Goal: Book appointment/travel/reservation

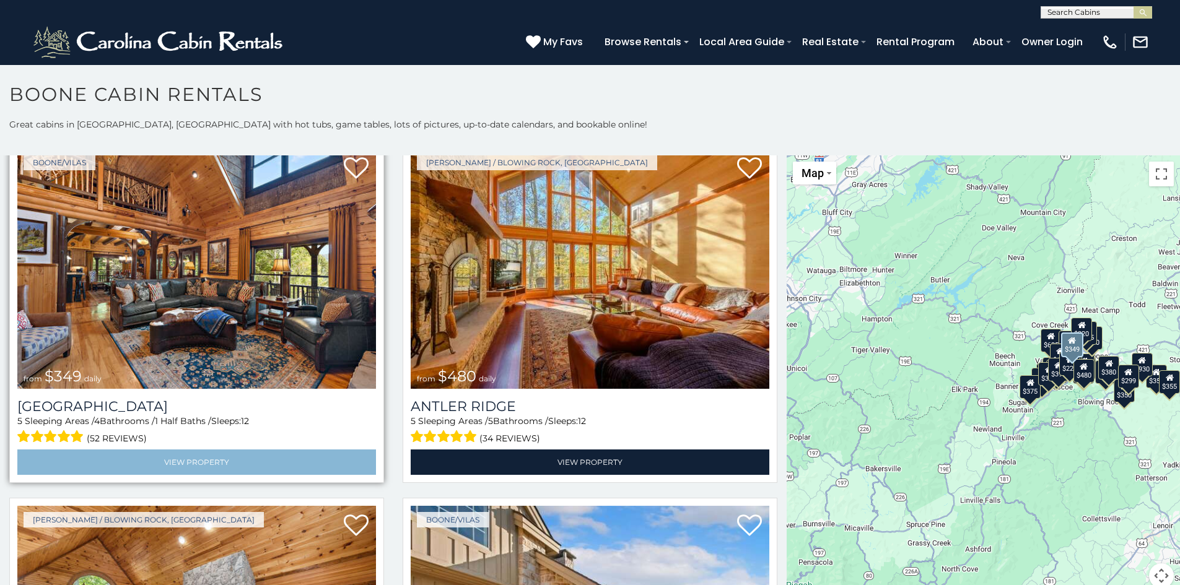
scroll to position [62, 0]
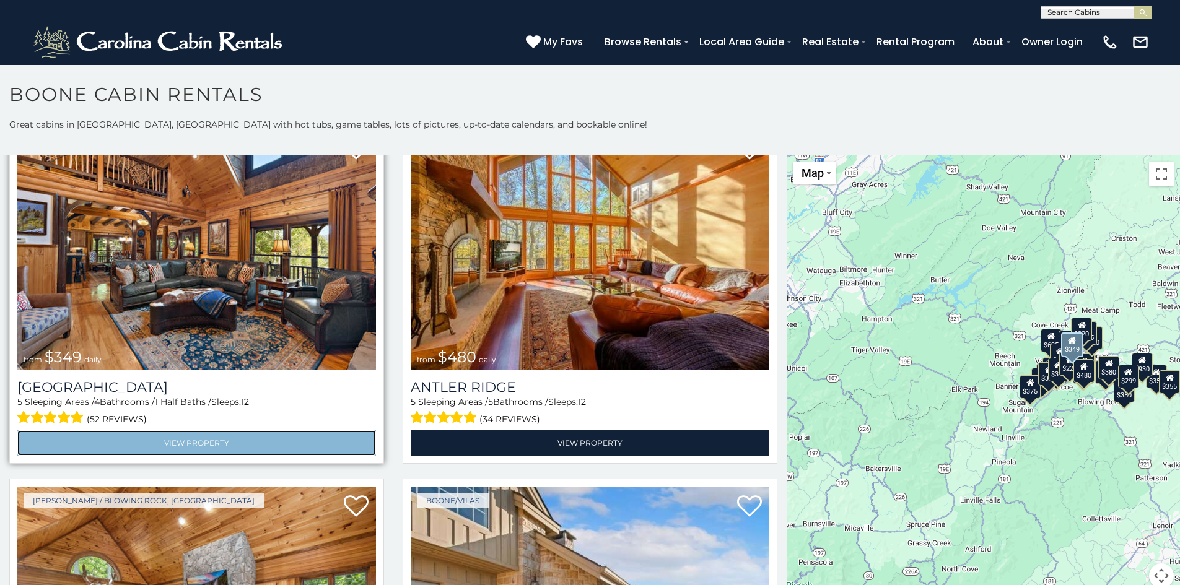
click at [231, 433] on link "View Property" at bounding box center [196, 442] width 359 height 25
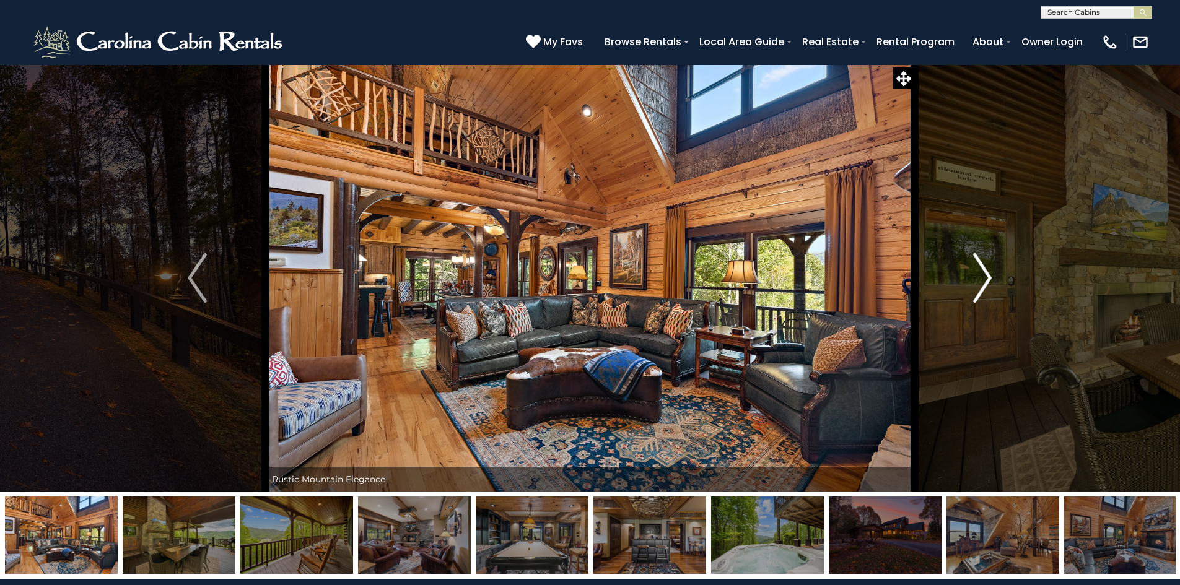
click at [986, 279] on img "Next" at bounding box center [982, 278] width 19 height 50
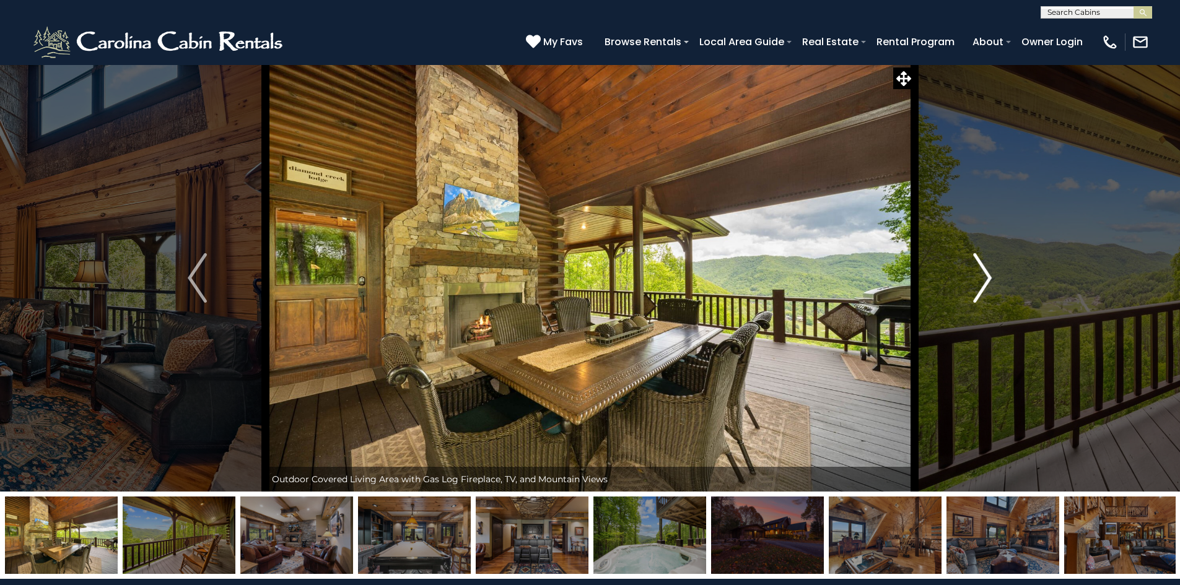
click at [986, 279] on img "Next" at bounding box center [982, 278] width 19 height 50
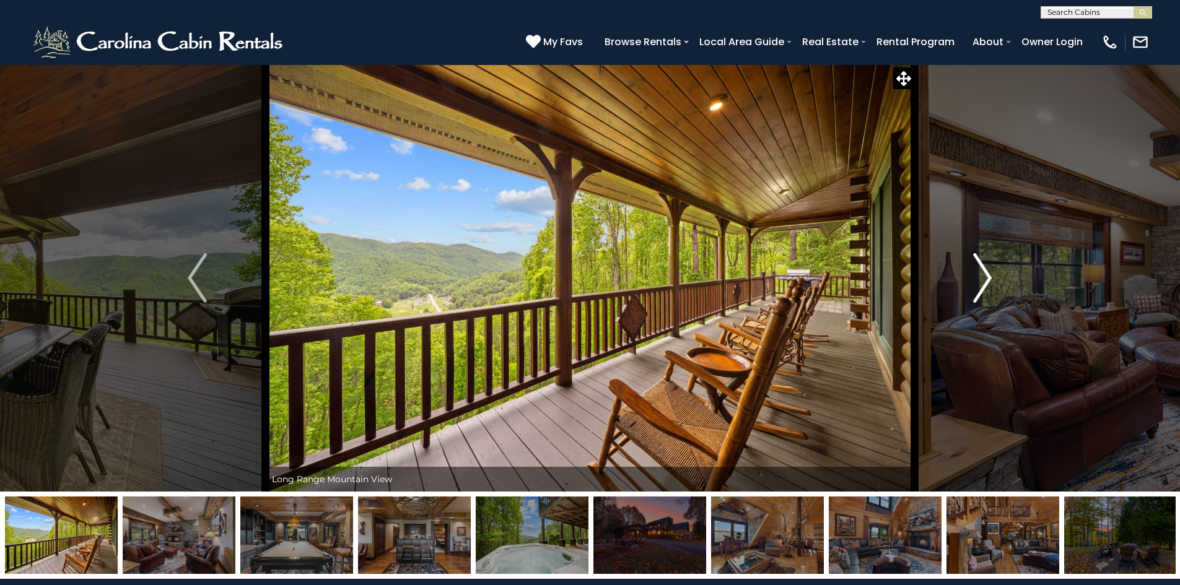
click at [986, 279] on img "Next" at bounding box center [982, 278] width 19 height 50
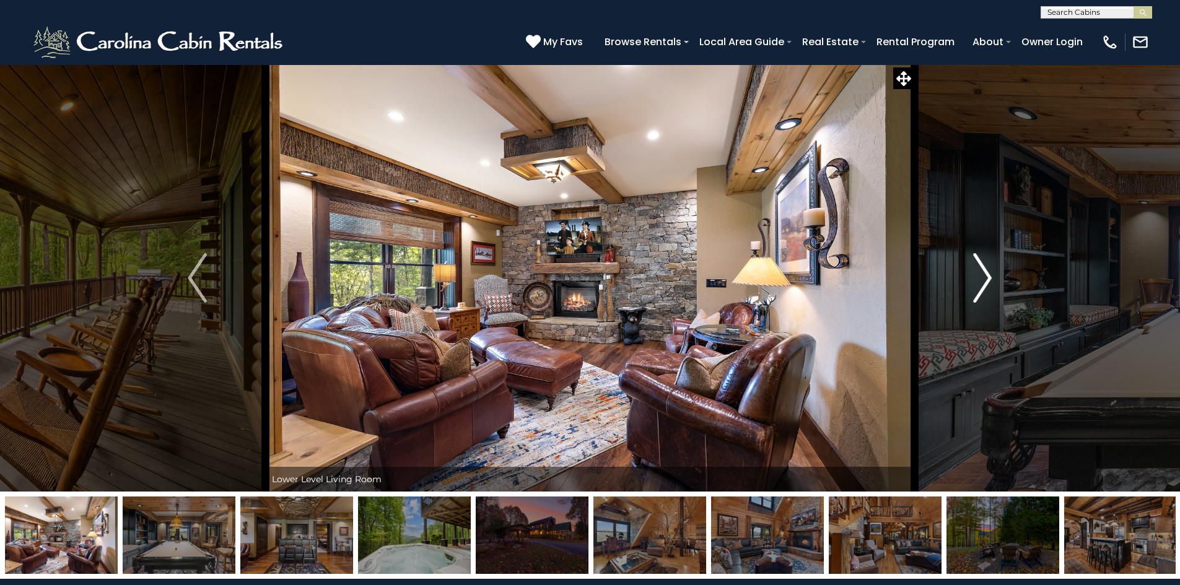
click at [986, 279] on img "Next" at bounding box center [982, 278] width 19 height 50
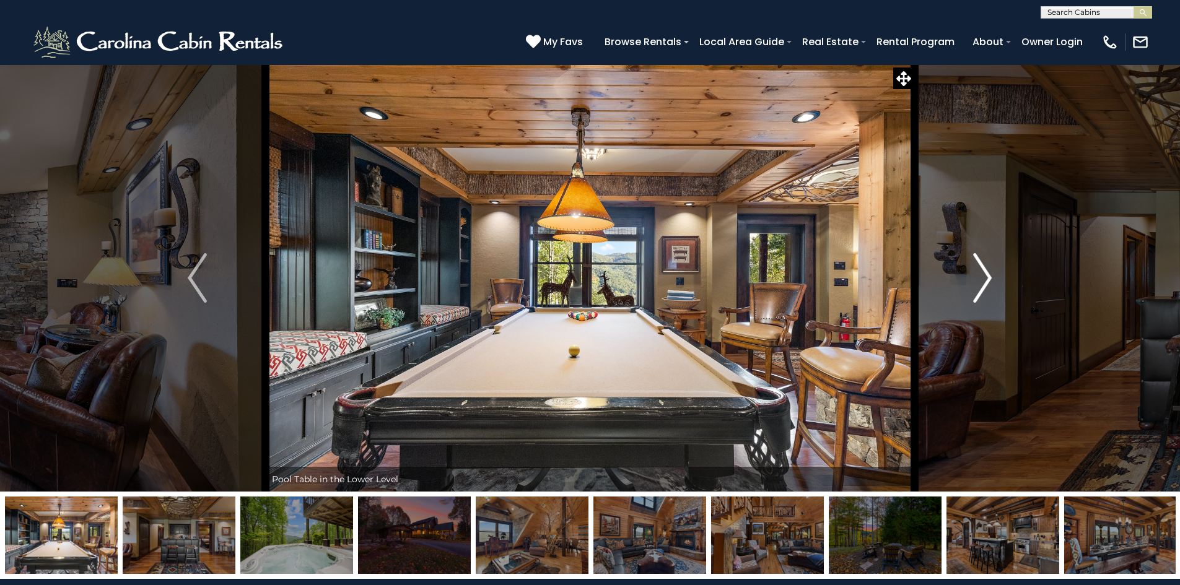
click at [983, 282] on img "Next" at bounding box center [982, 278] width 19 height 50
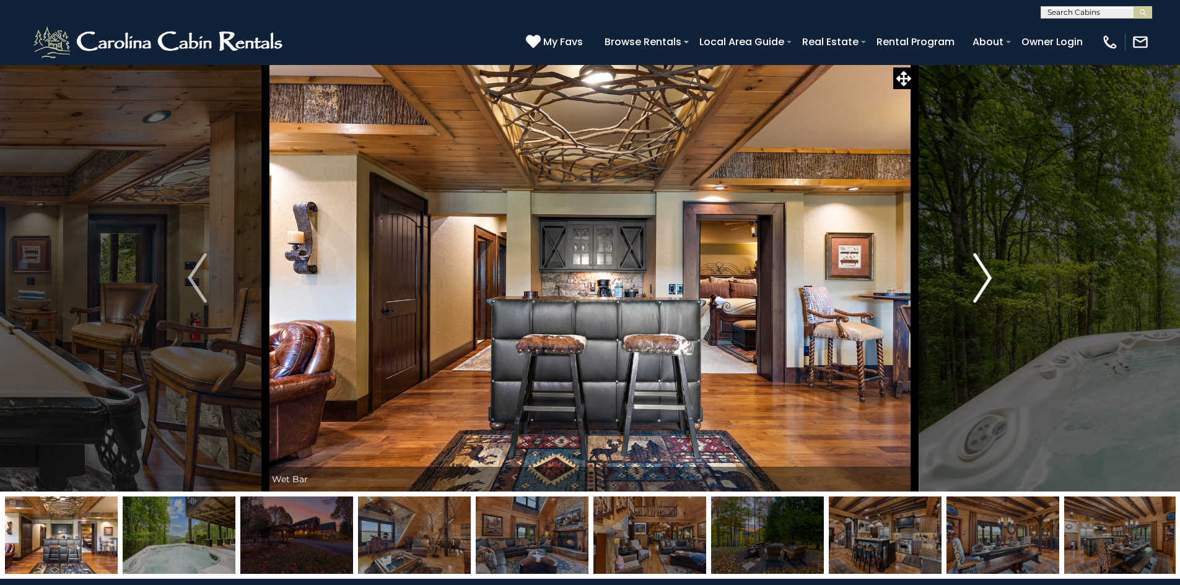
click at [983, 282] on img "Next" at bounding box center [982, 278] width 19 height 50
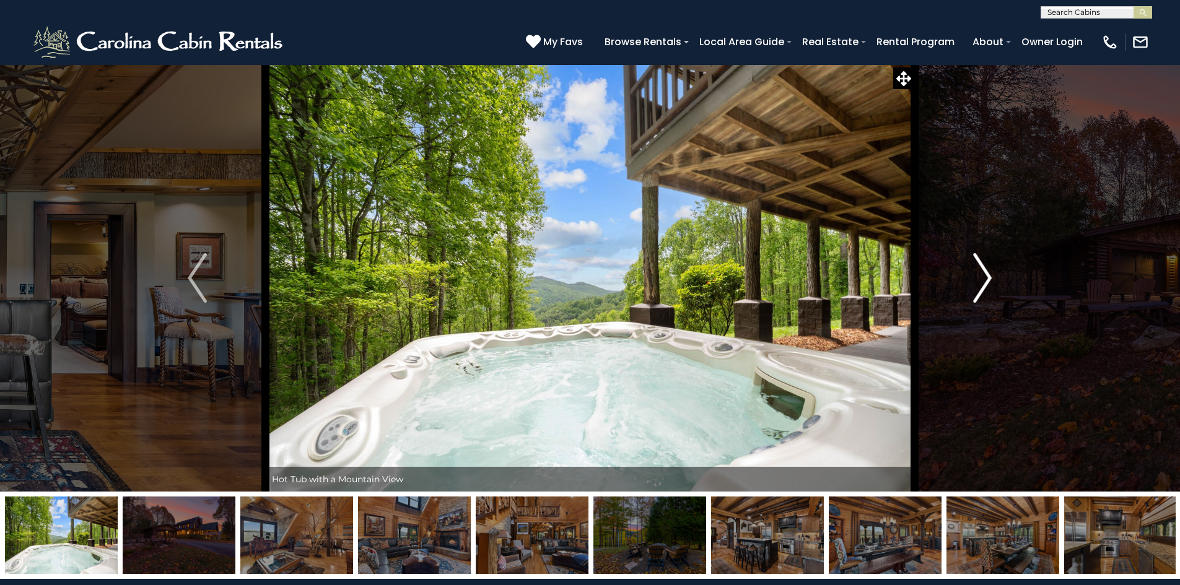
click at [983, 282] on img "Next" at bounding box center [982, 278] width 19 height 50
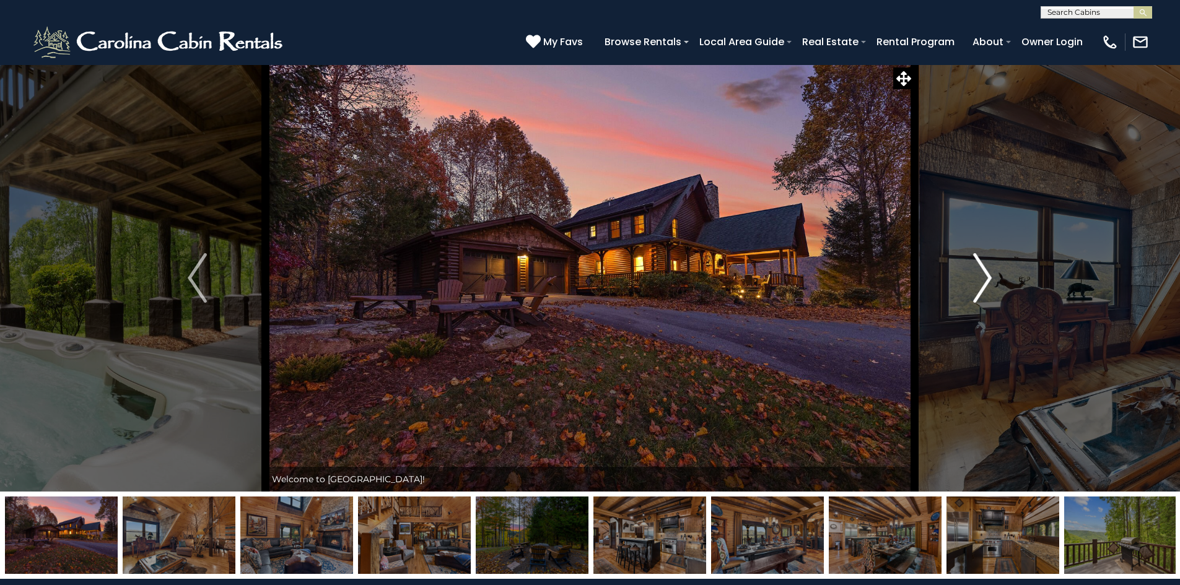
click at [983, 282] on img "Next" at bounding box center [982, 278] width 19 height 50
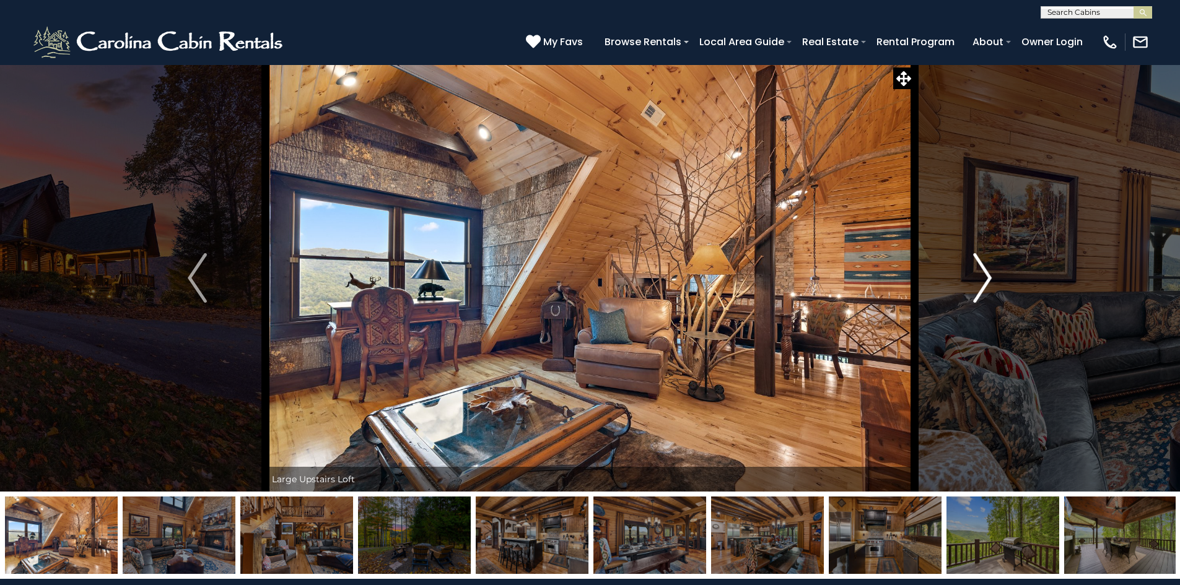
click at [983, 282] on img "Next" at bounding box center [982, 278] width 19 height 50
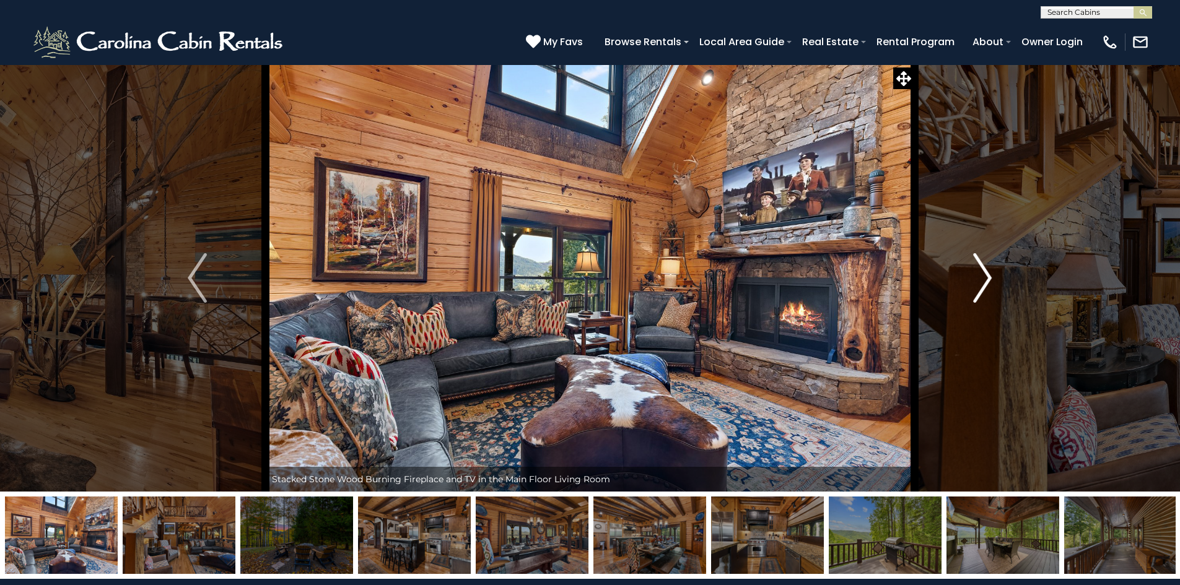
click at [983, 282] on img "Next" at bounding box center [982, 278] width 19 height 50
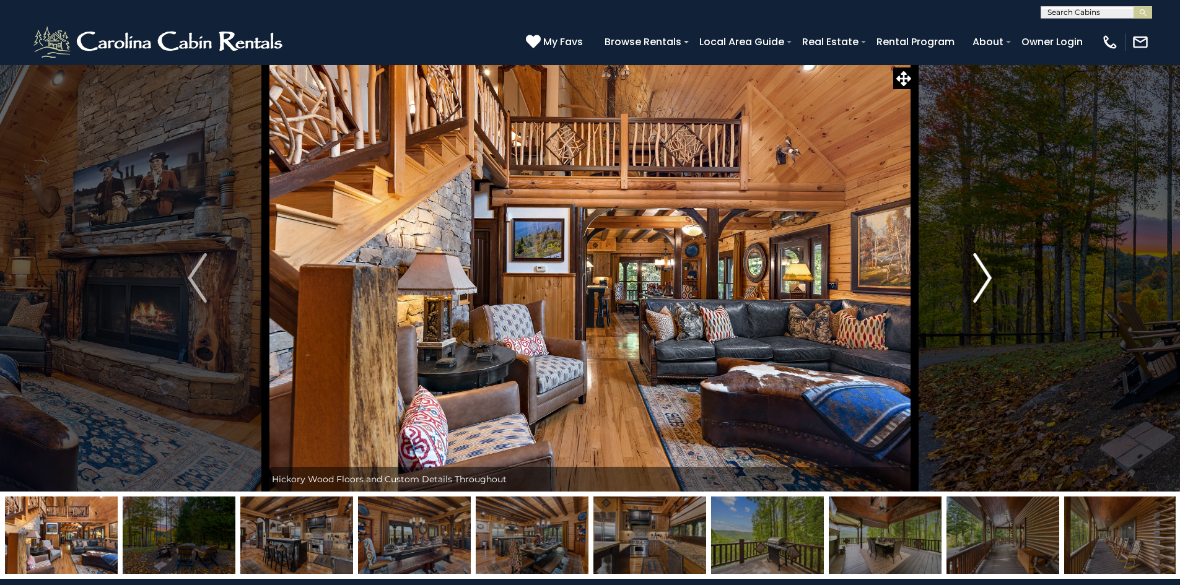
click at [983, 282] on img "Next" at bounding box center [982, 278] width 19 height 50
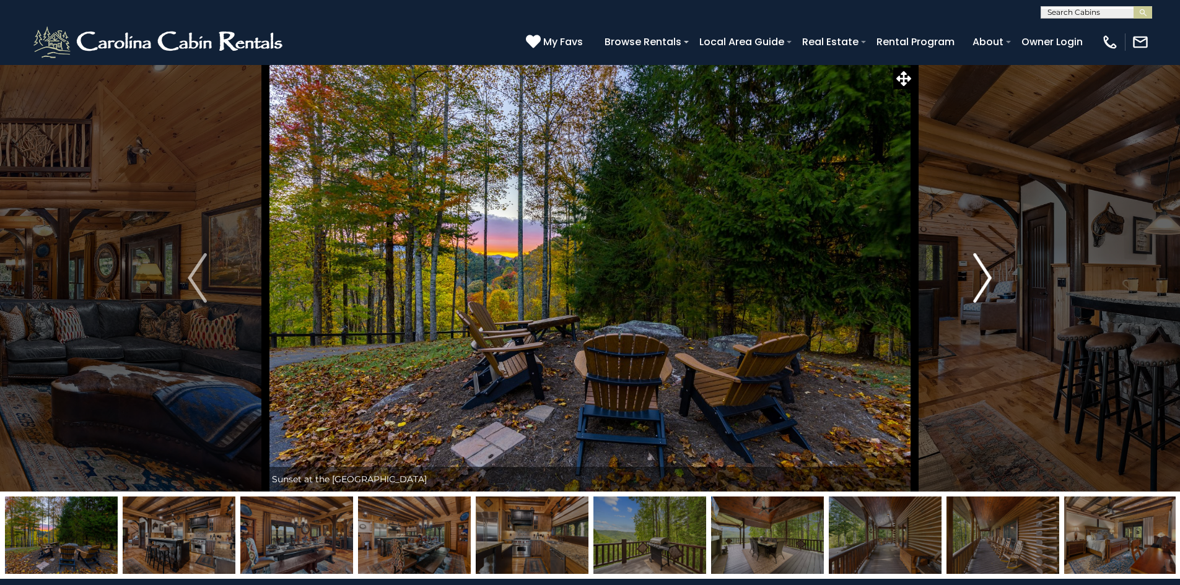
click at [983, 282] on img "Next" at bounding box center [982, 278] width 19 height 50
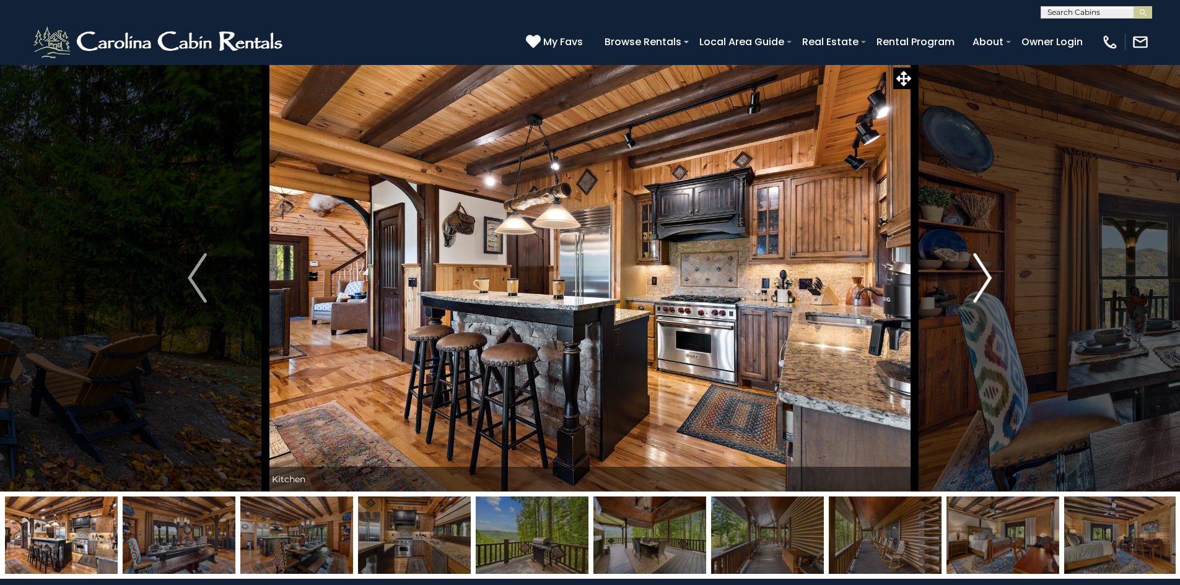
click at [983, 282] on img "Next" at bounding box center [982, 278] width 19 height 50
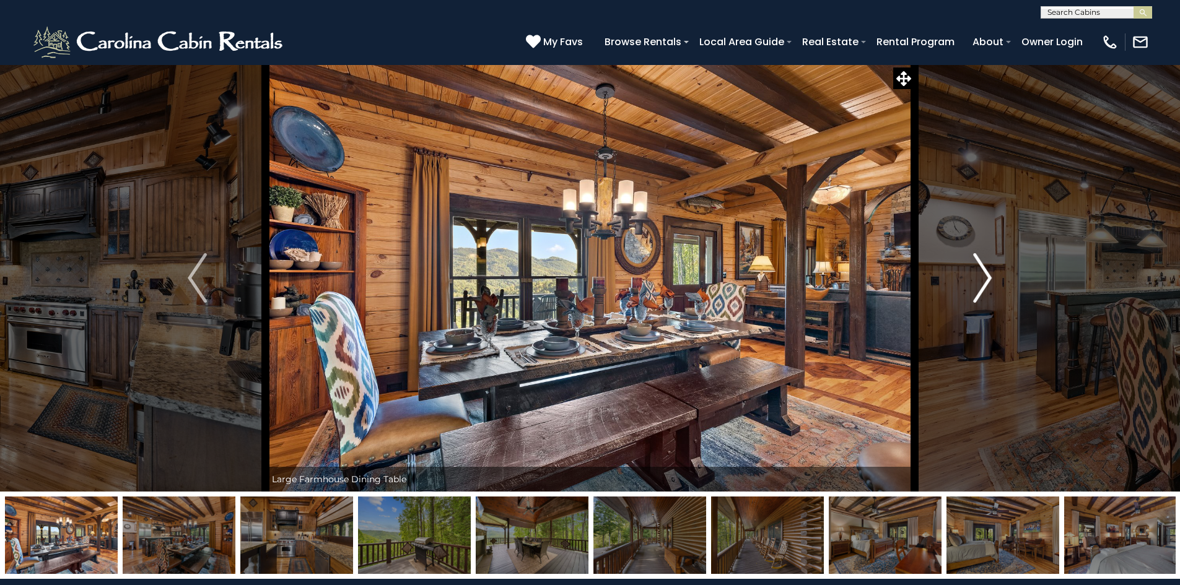
click at [983, 282] on img "Next" at bounding box center [982, 278] width 19 height 50
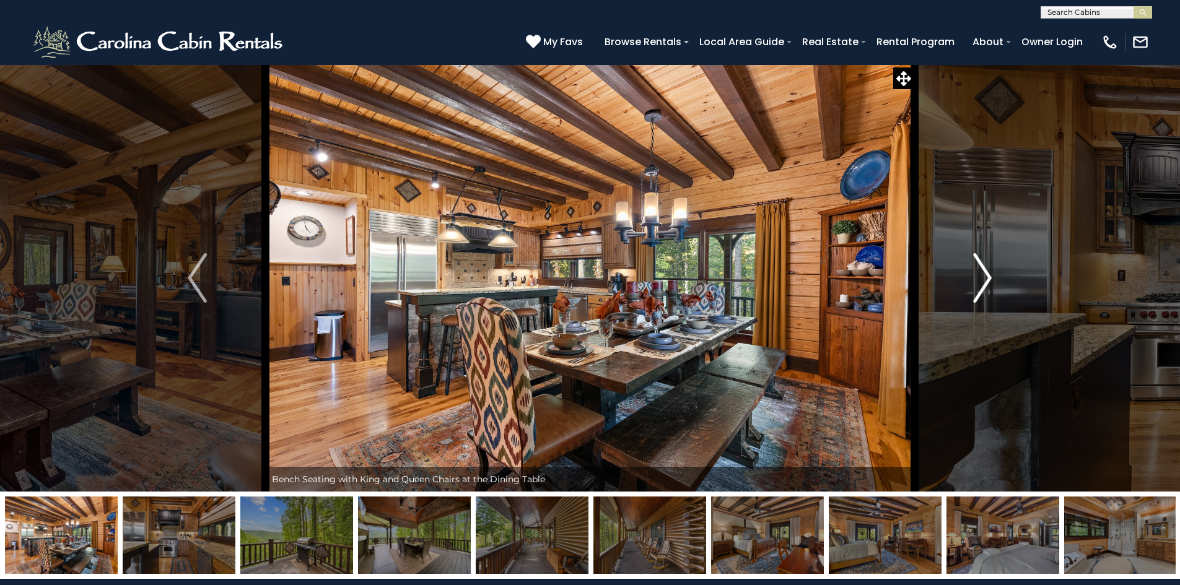
click at [983, 282] on img "Next" at bounding box center [982, 278] width 19 height 50
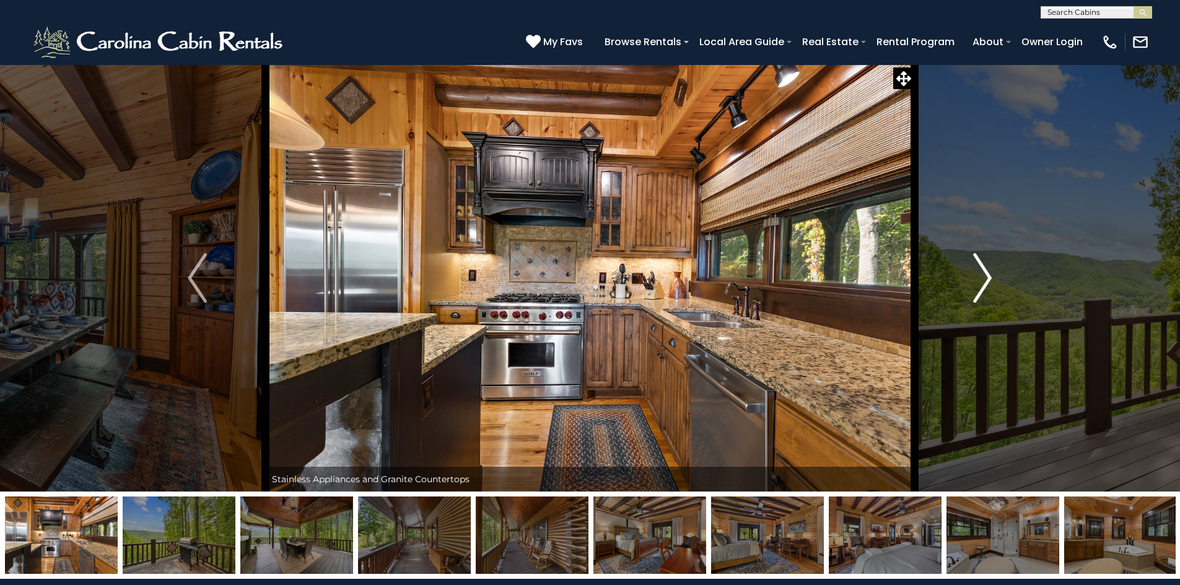
click at [983, 282] on img "Next" at bounding box center [982, 278] width 19 height 50
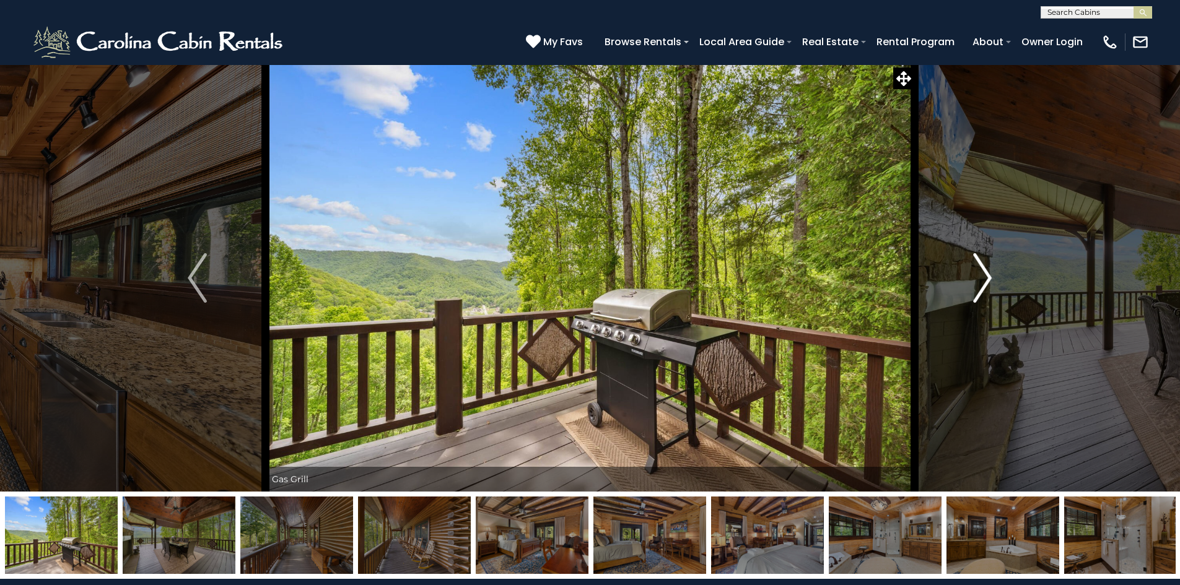
click at [983, 282] on img "Next" at bounding box center [982, 278] width 19 height 50
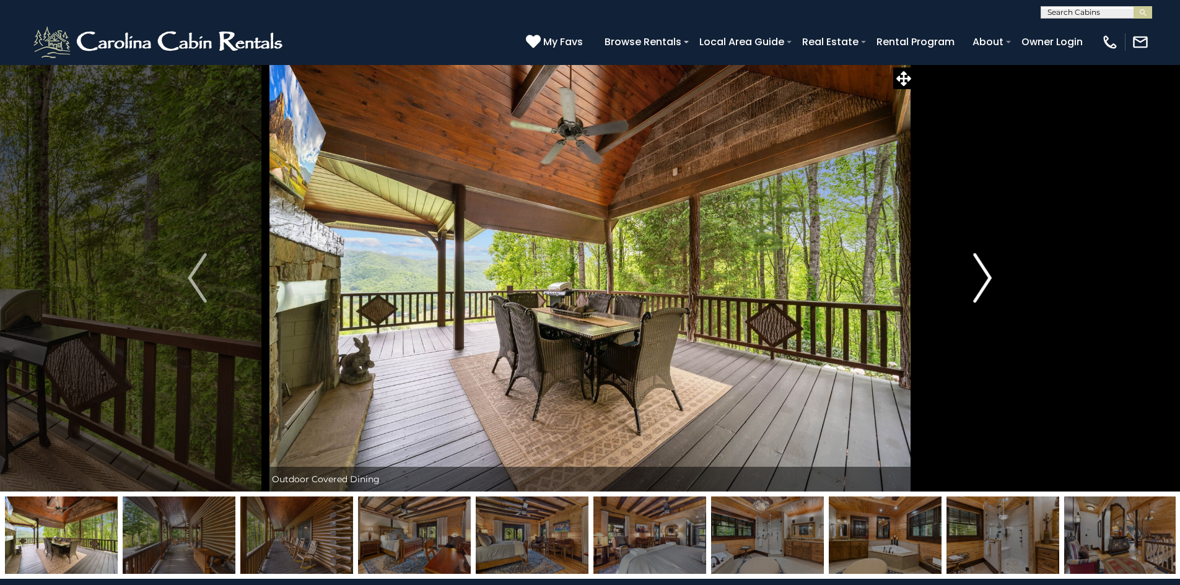
click at [983, 282] on img "Next" at bounding box center [982, 278] width 19 height 50
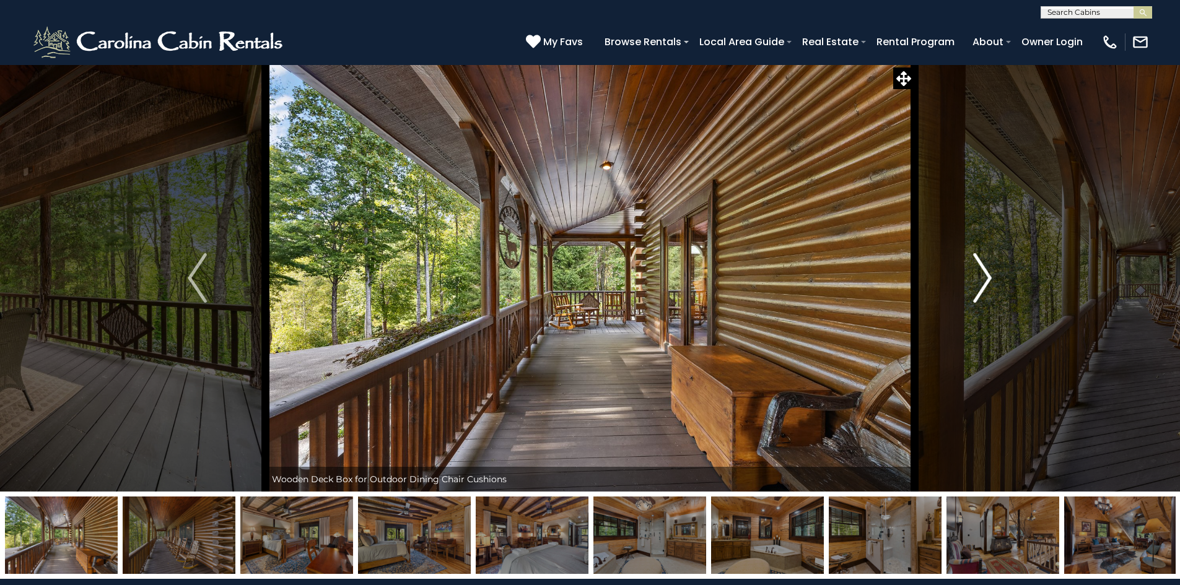
click at [983, 282] on img "Next" at bounding box center [982, 278] width 19 height 50
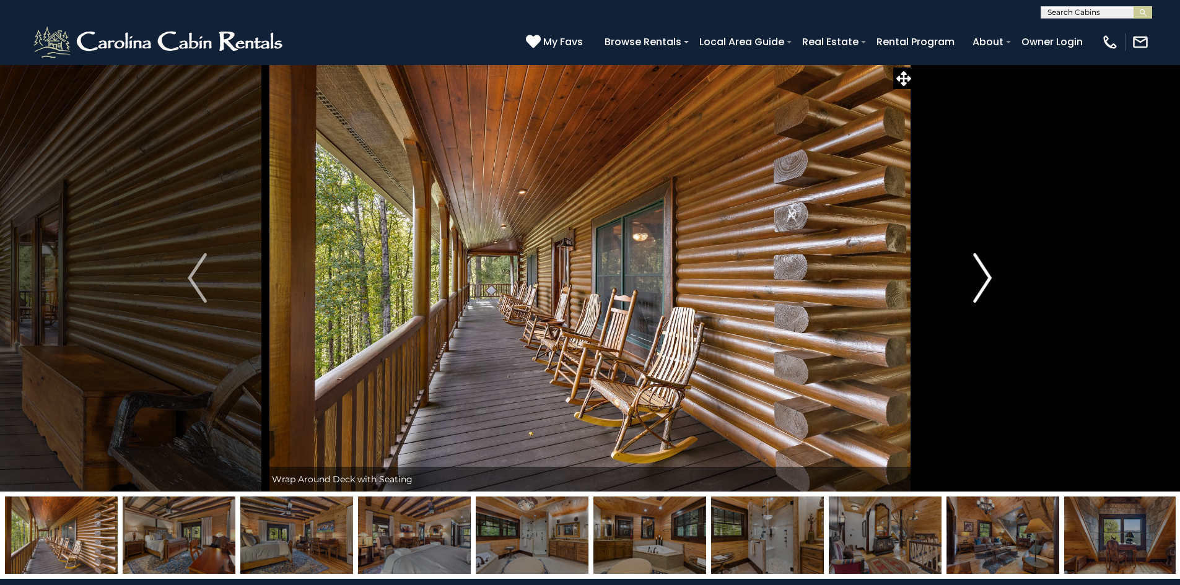
click at [983, 282] on img "Next" at bounding box center [982, 278] width 19 height 50
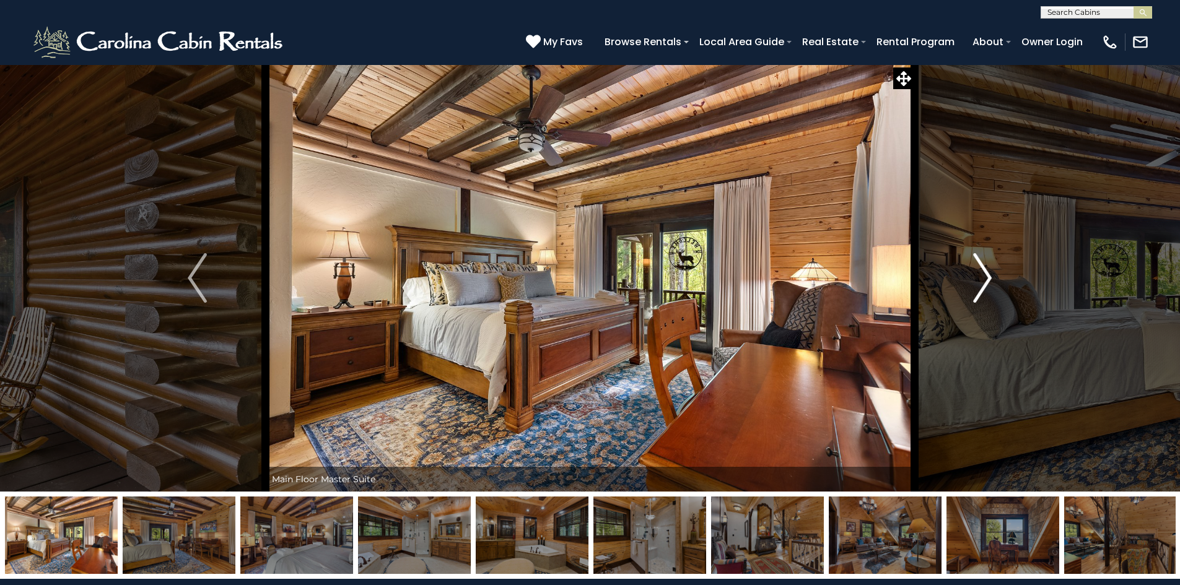
click at [983, 282] on img "Next" at bounding box center [982, 278] width 19 height 50
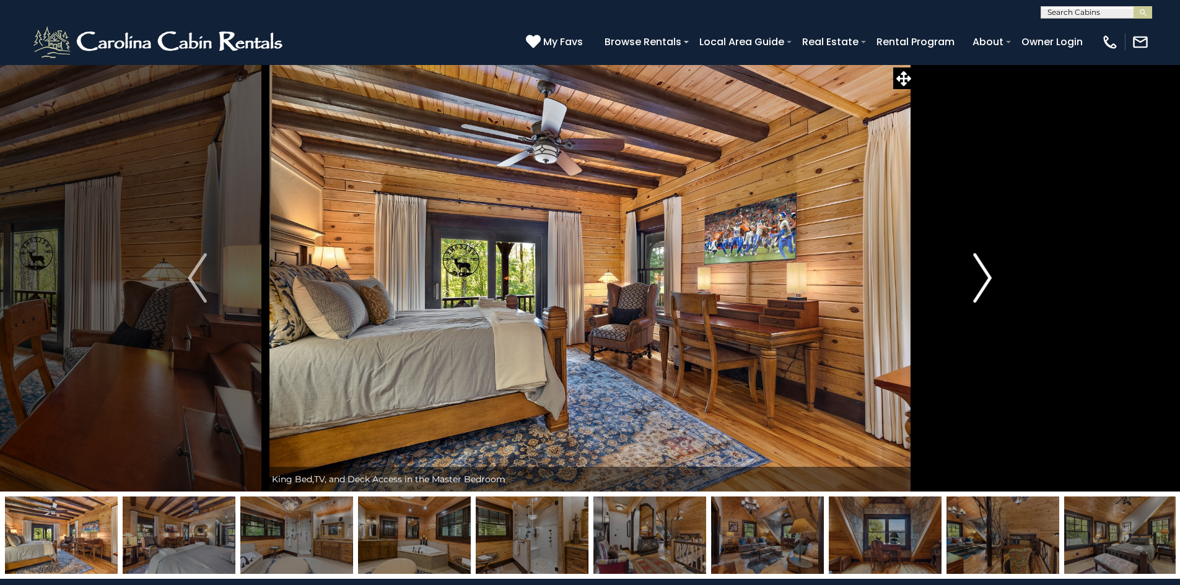
click at [983, 282] on img "Next" at bounding box center [982, 278] width 19 height 50
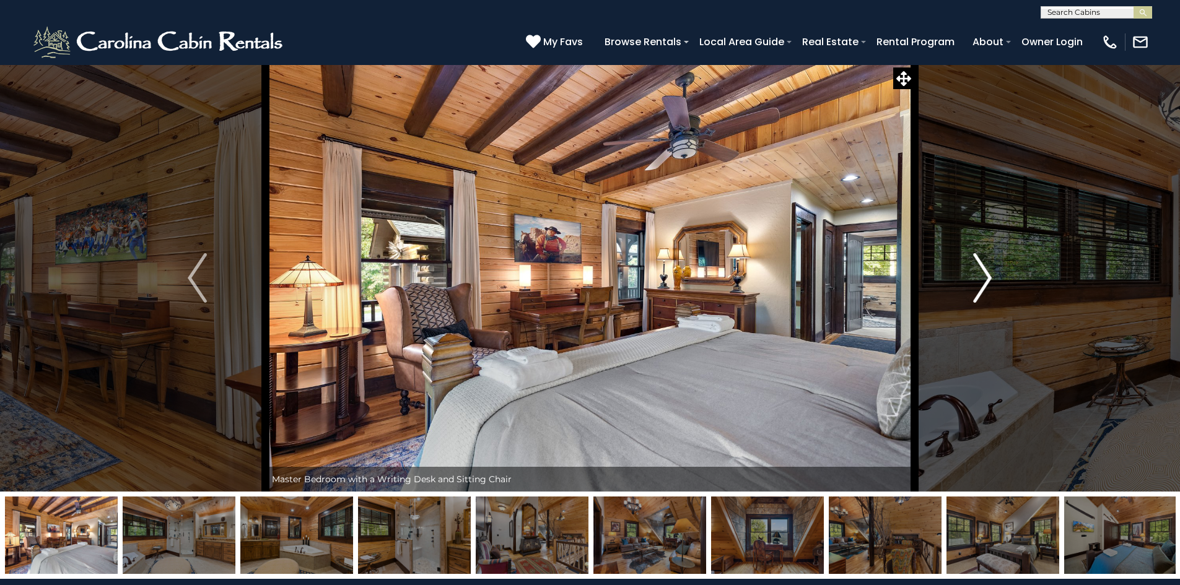
click at [983, 282] on img "Next" at bounding box center [982, 278] width 19 height 50
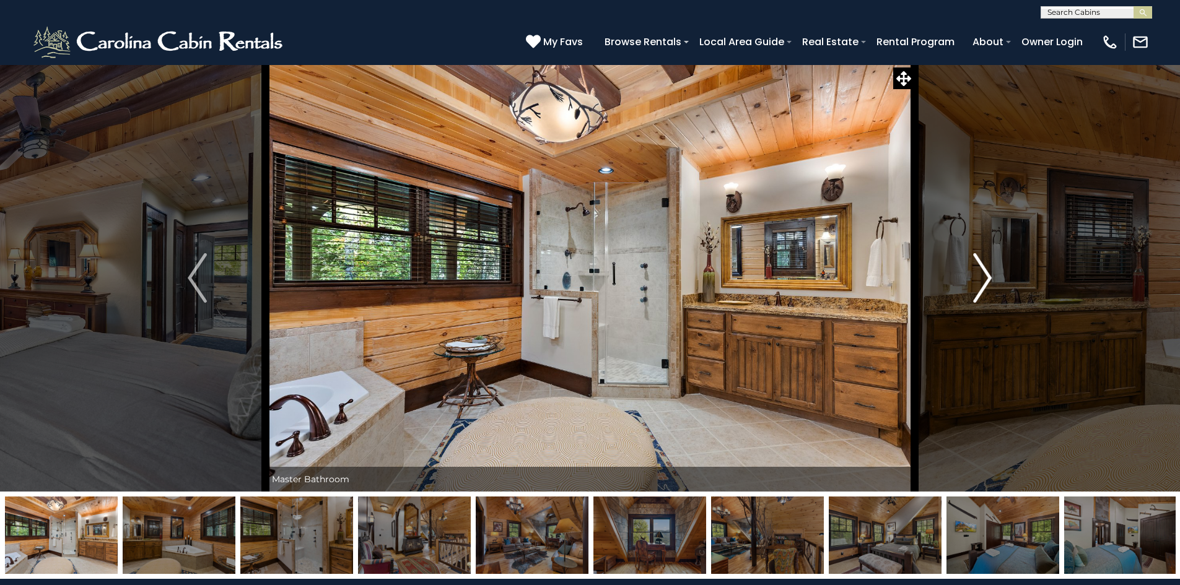
click at [983, 282] on img "Next" at bounding box center [982, 278] width 19 height 50
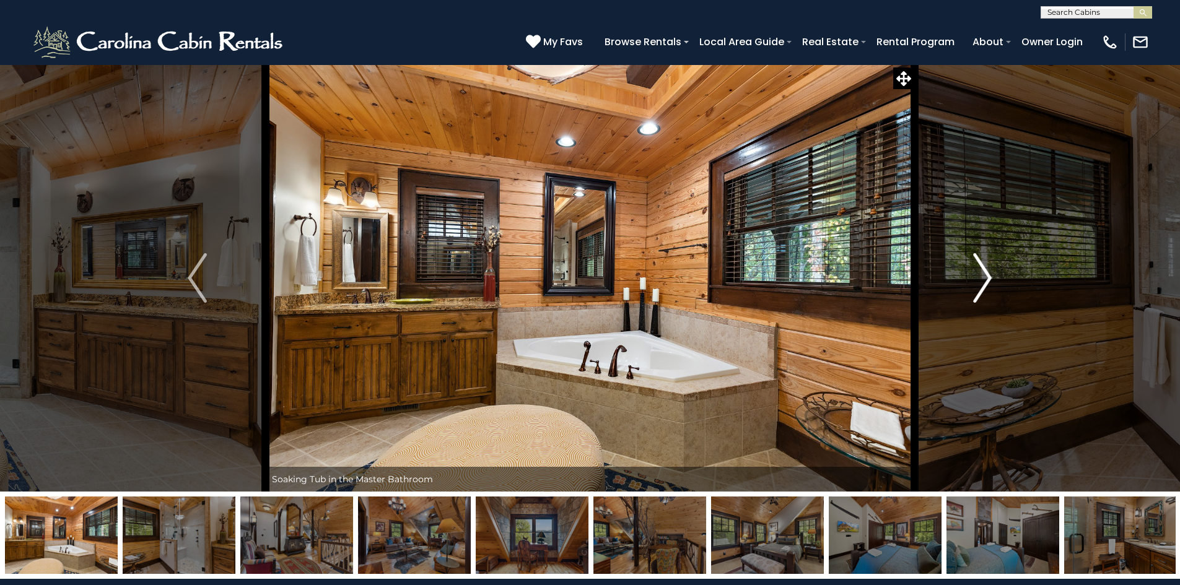
click at [983, 282] on img "Next" at bounding box center [982, 278] width 19 height 50
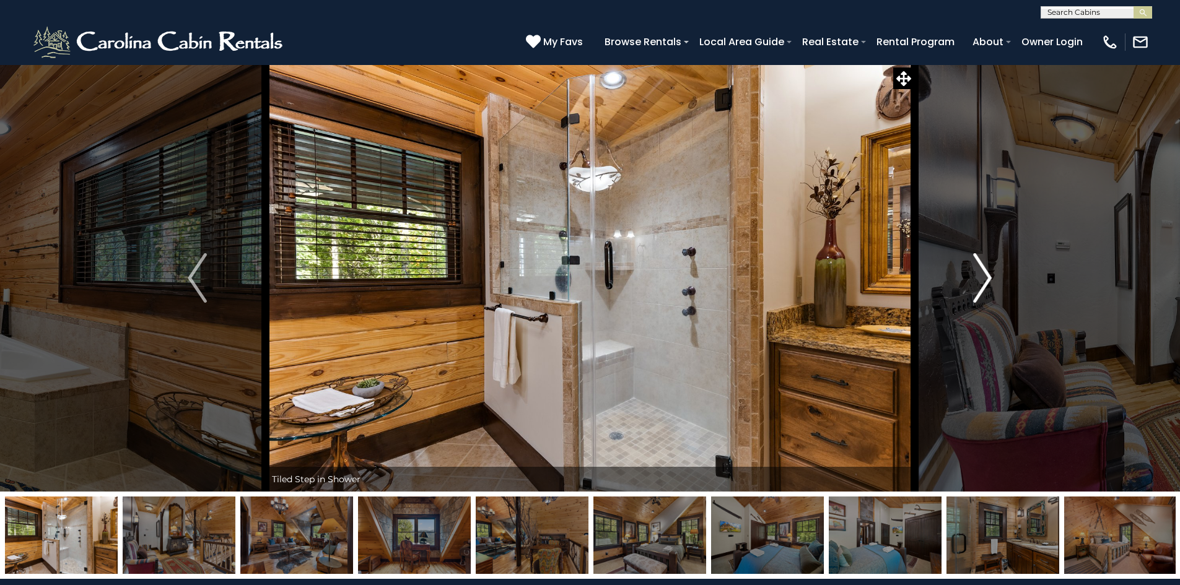
click at [983, 282] on img "Next" at bounding box center [982, 278] width 19 height 50
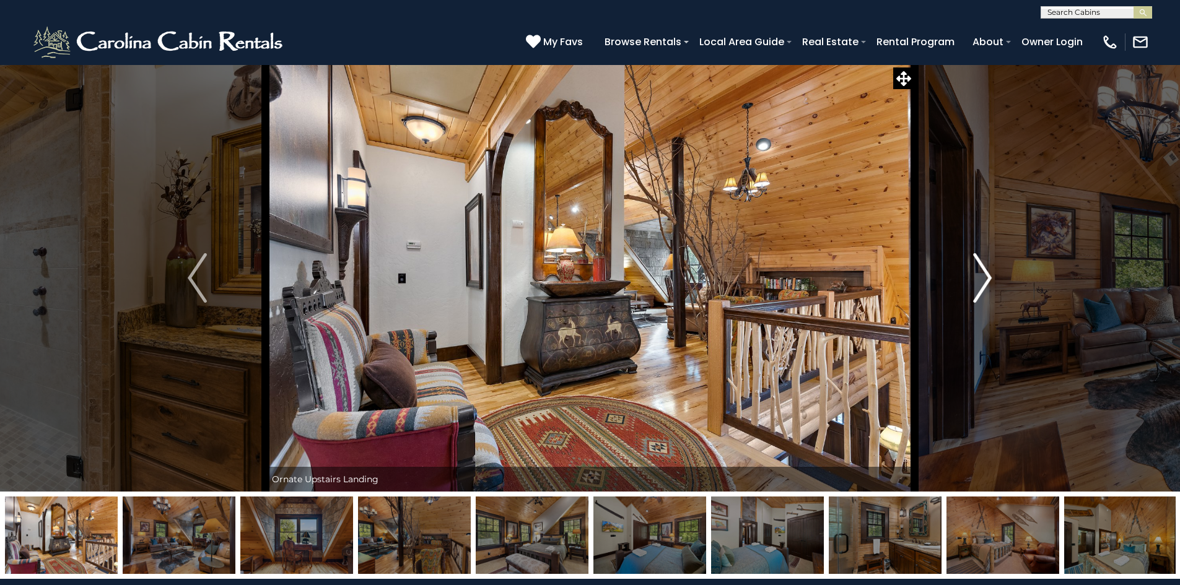
click at [983, 282] on img "Next" at bounding box center [982, 278] width 19 height 50
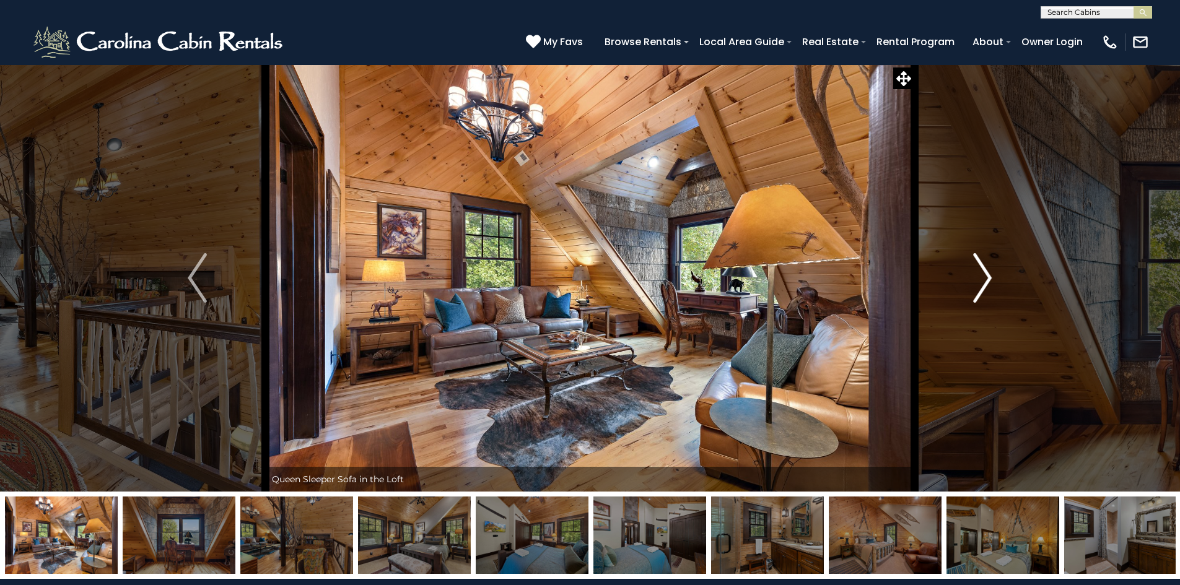
click at [983, 282] on img "Next" at bounding box center [982, 278] width 19 height 50
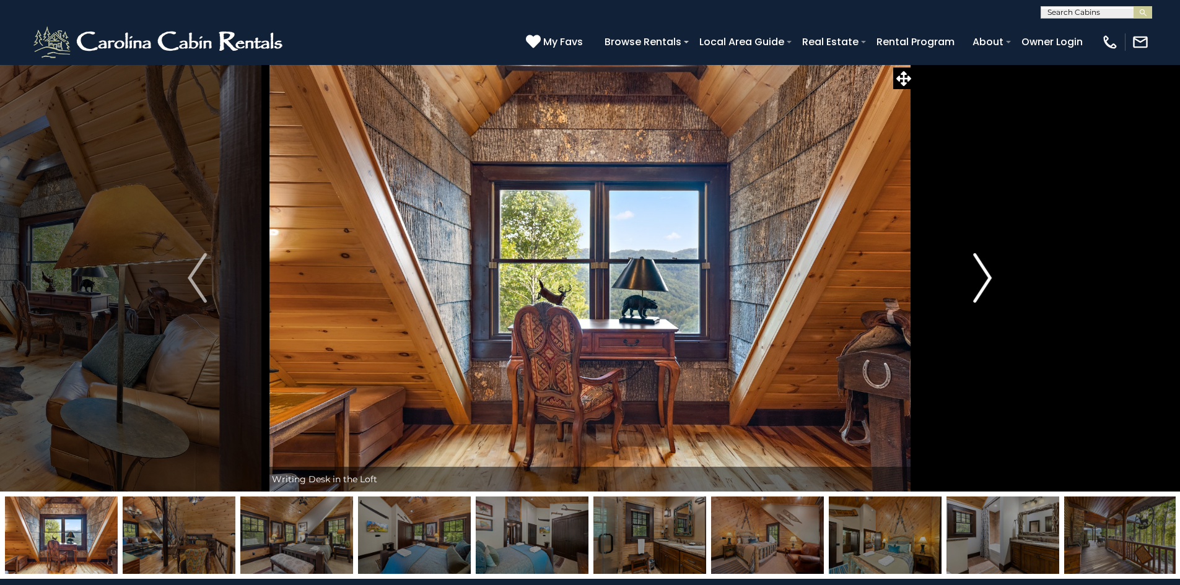
click at [983, 282] on img "Next" at bounding box center [982, 278] width 19 height 50
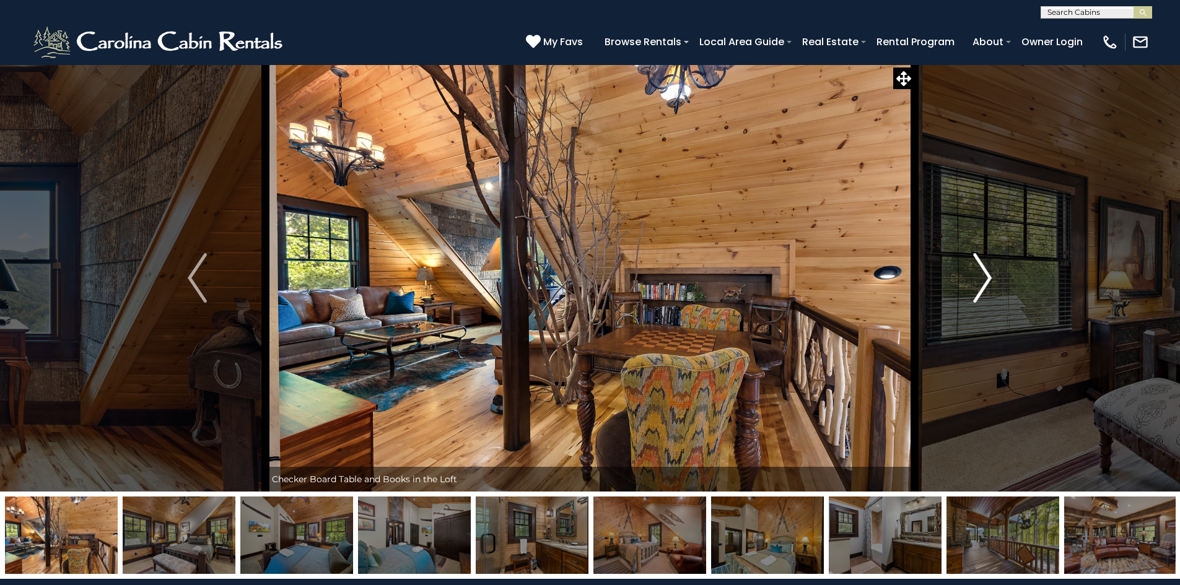
click at [983, 282] on img "Next" at bounding box center [982, 278] width 19 height 50
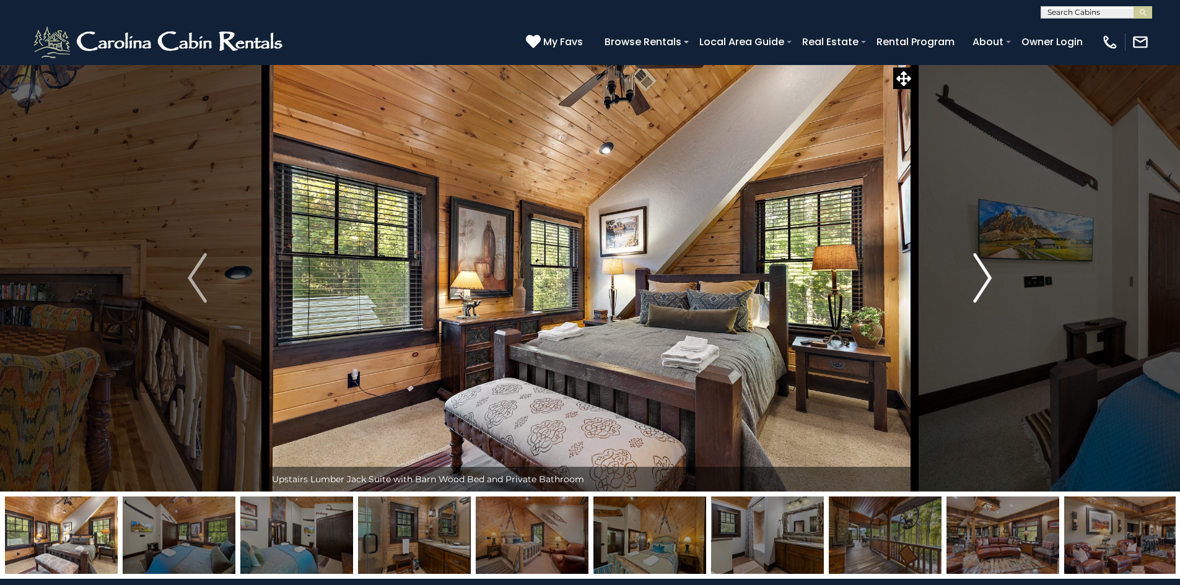
click at [983, 282] on img "Next" at bounding box center [982, 278] width 19 height 50
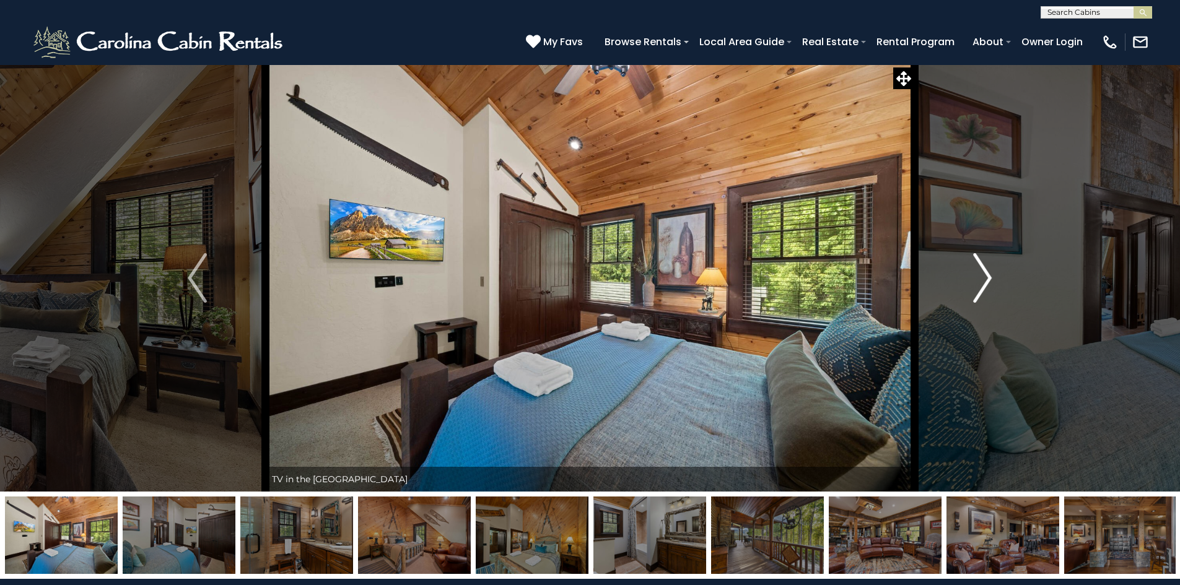
click at [983, 282] on img "Next" at bounding box center [982, 278] width 19 height 50
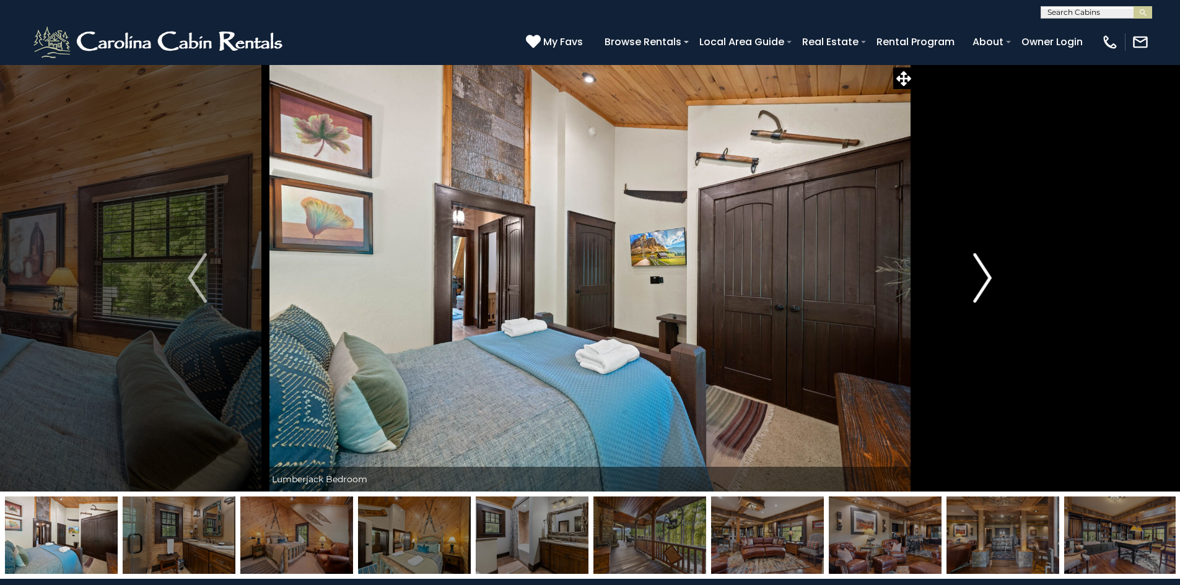
click at [983, 282] on img "Next" at bounding box center [982, 278] width 19 height 50
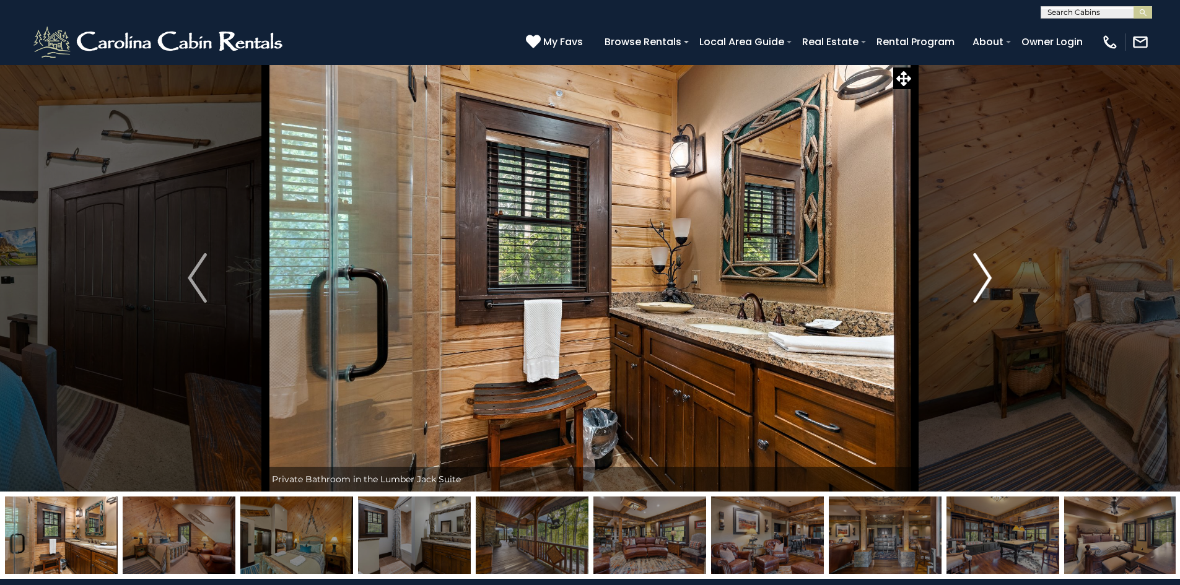
click at [983, 282] on img "Next" at bounding box center [982, 278] width 19 height 50
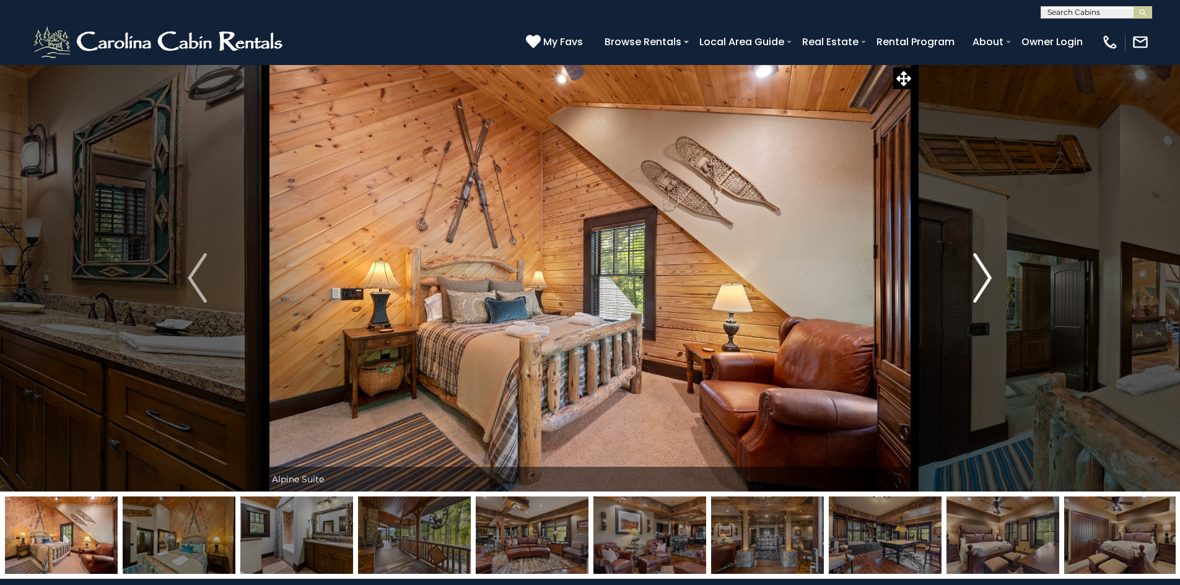
click at [983, 282] on img "Next" at bounding box center [982, 278] width 19 height 50
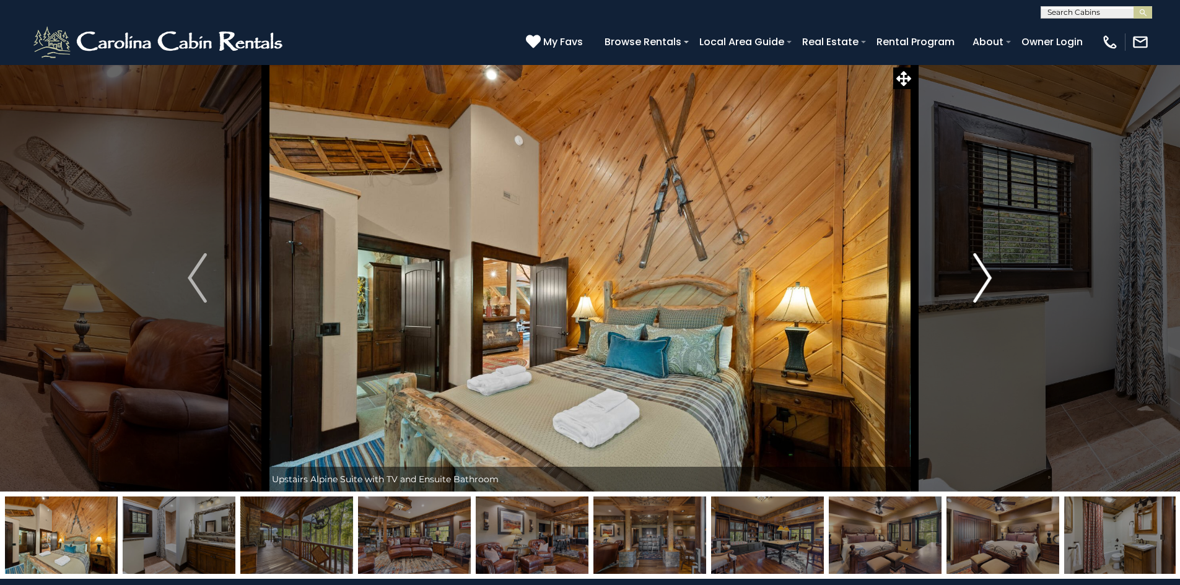
click at [983, 282] on img "Next" at bounding box center [982, 278] width 19 height 50
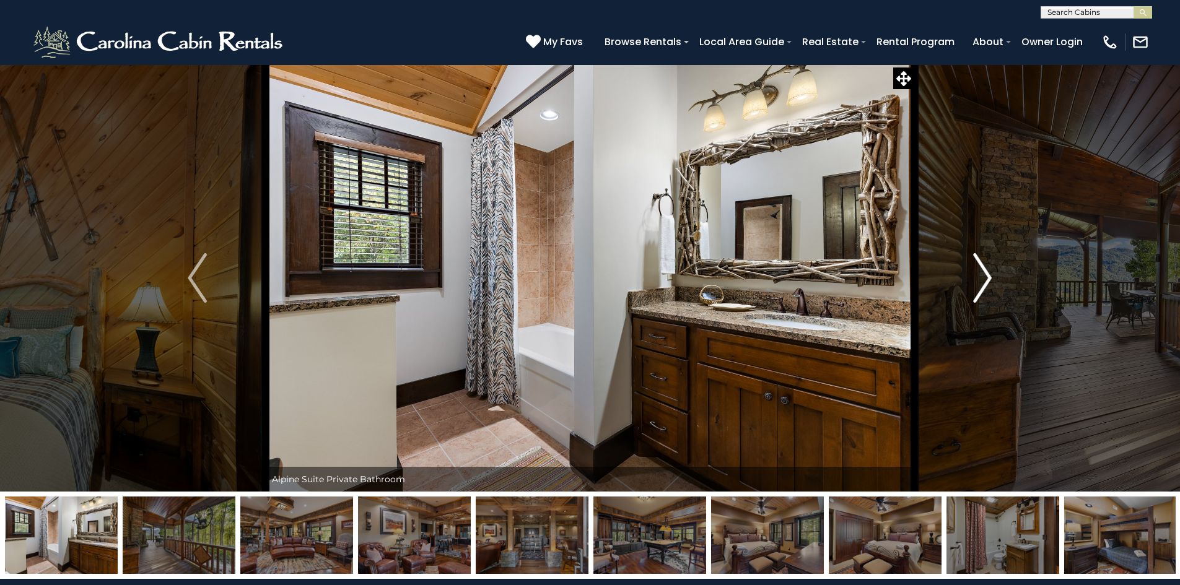
click at [983, 282] on img "Next" at bounding box center [982, 278] width 19 height 50
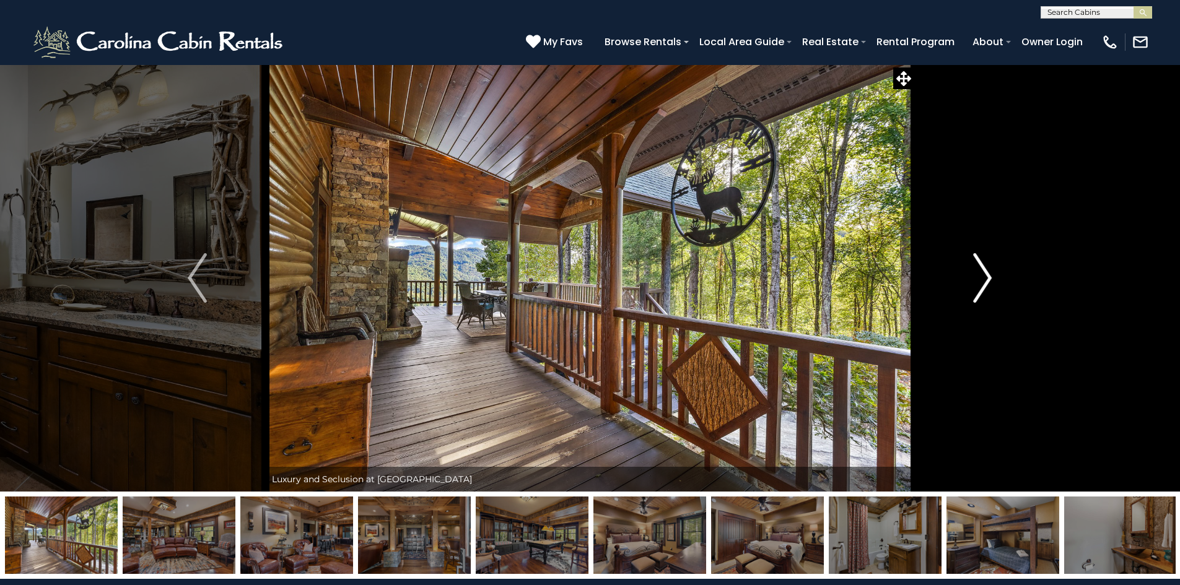
click at [983, 282] on img "Next" at bounding box center [982, 278] width 19 height 50
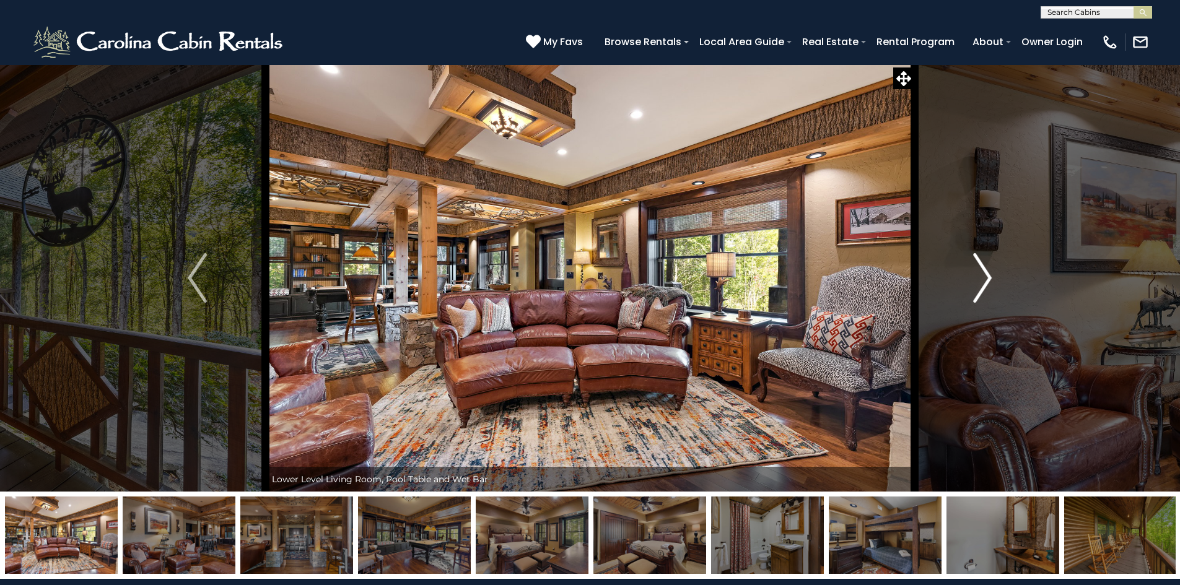
click at [983, 282] on img "Next" at bounding box center [982, 278] width 19 height 50
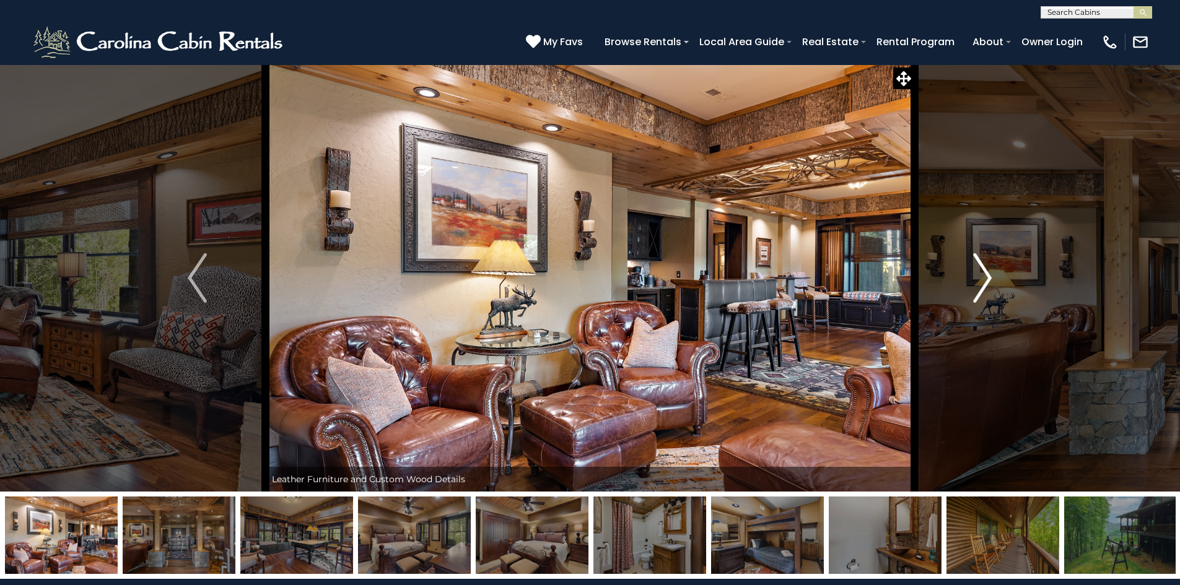
click at [983, 282] on img "Next" at bounding box center [982, 278] width 19 height 50
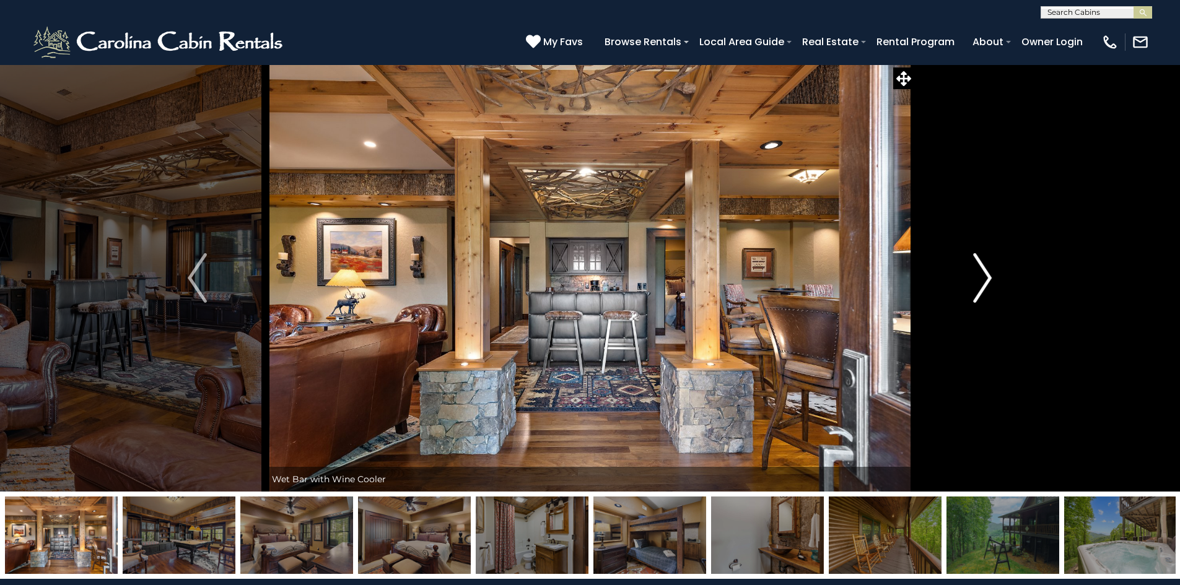
click at [983, 282] on img "Next" at bounding box center [982, 278] width 19 height 50
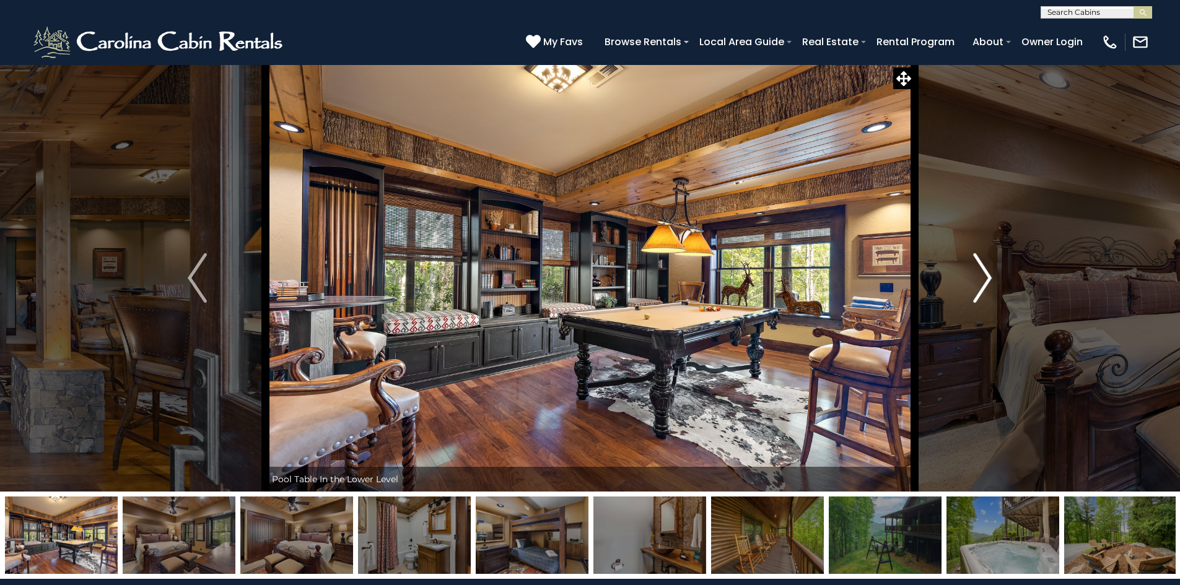
click at [983, 282] on img "Next" at bounding box center [982, 278] width 19 height 50
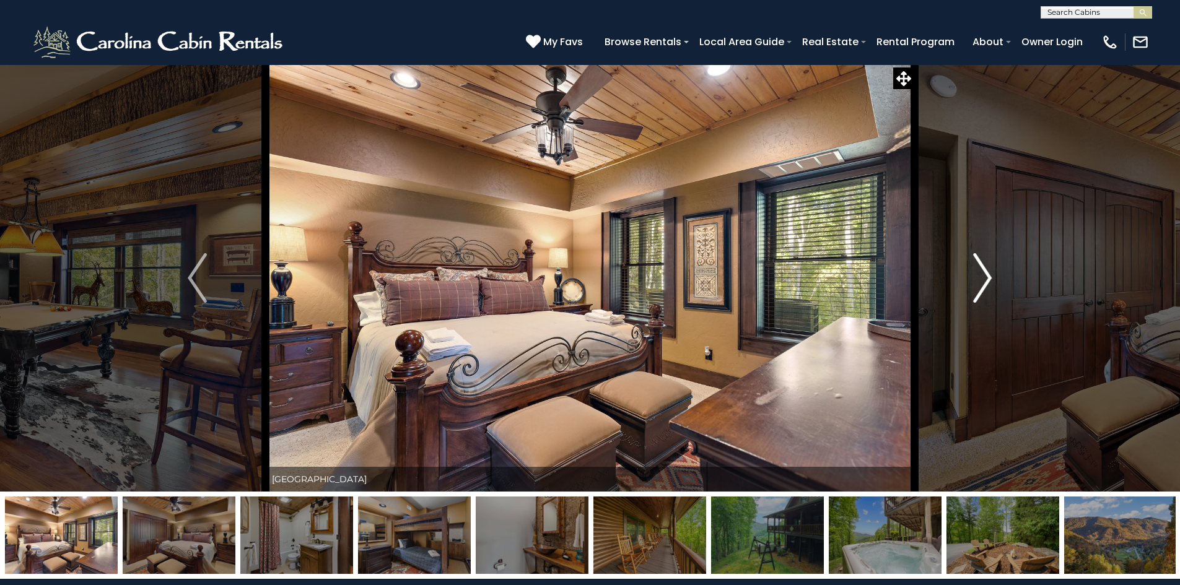
click at [983, 282] on img "Next" at bounding box center [982, 278] width 19 height 50
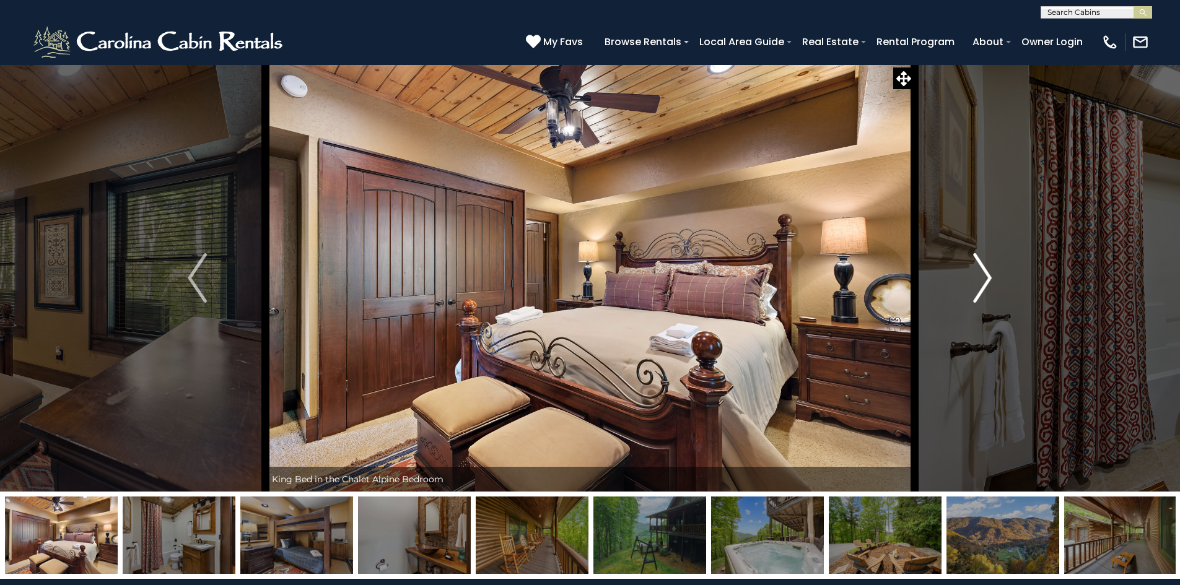
click at [983, 282] on img "Next" at bounding box center [982, 278] width 19 height 50
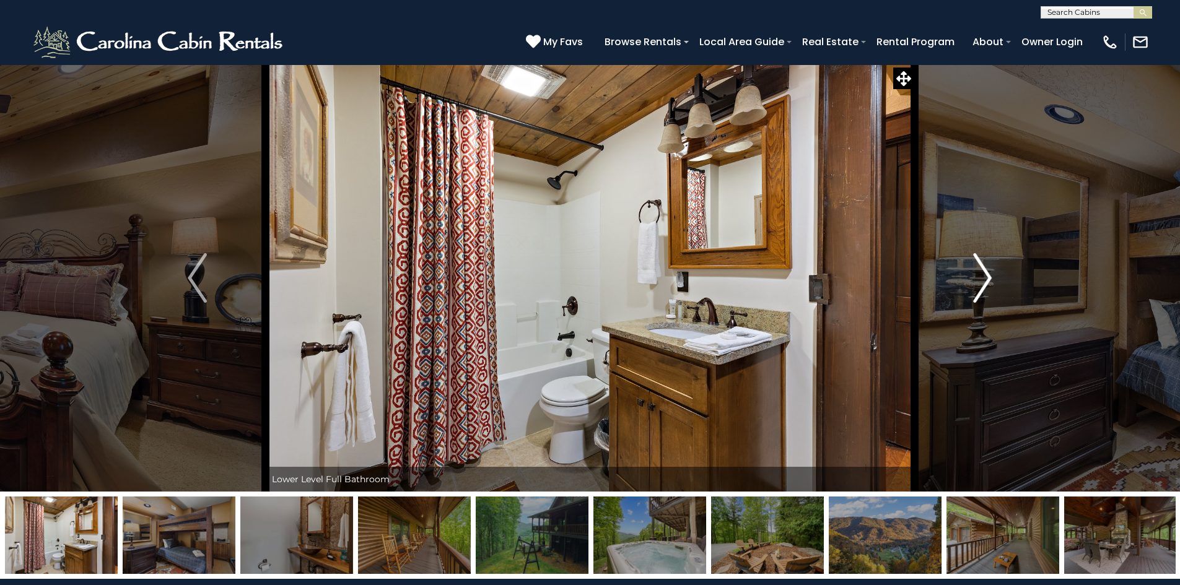
click at [983, 282] on img "Next" at bounding box center [982, 278] width 19 height 50
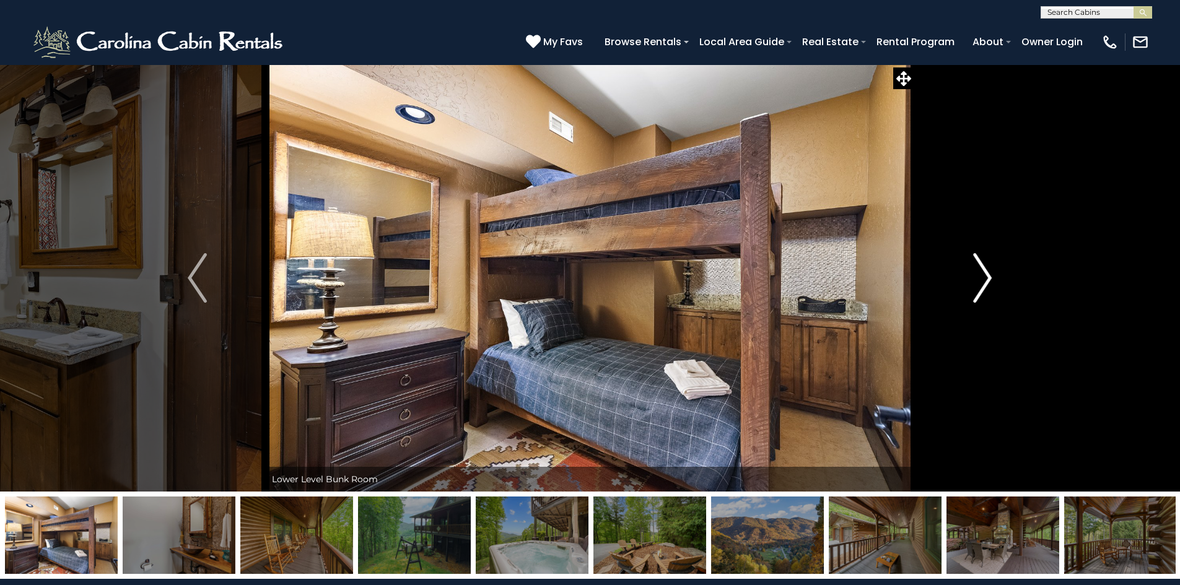
click at [983, 282] on img "Next" at bounding box center [982, 278] width 19 height 50
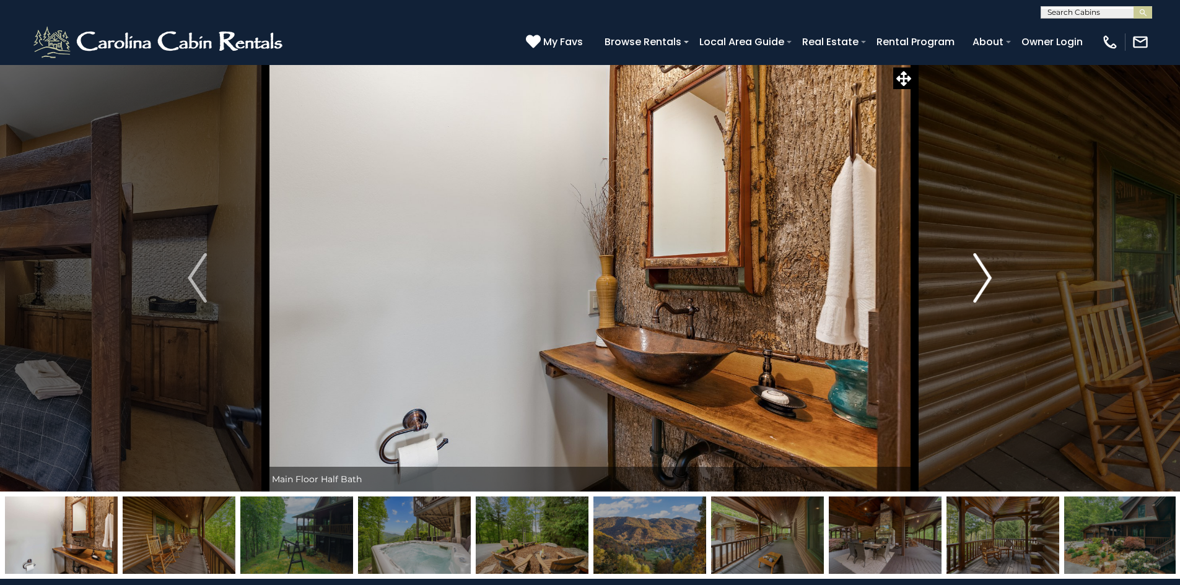
click at [983, 282] on img "Next" at bounding box center [982, 278] width 19 height 50
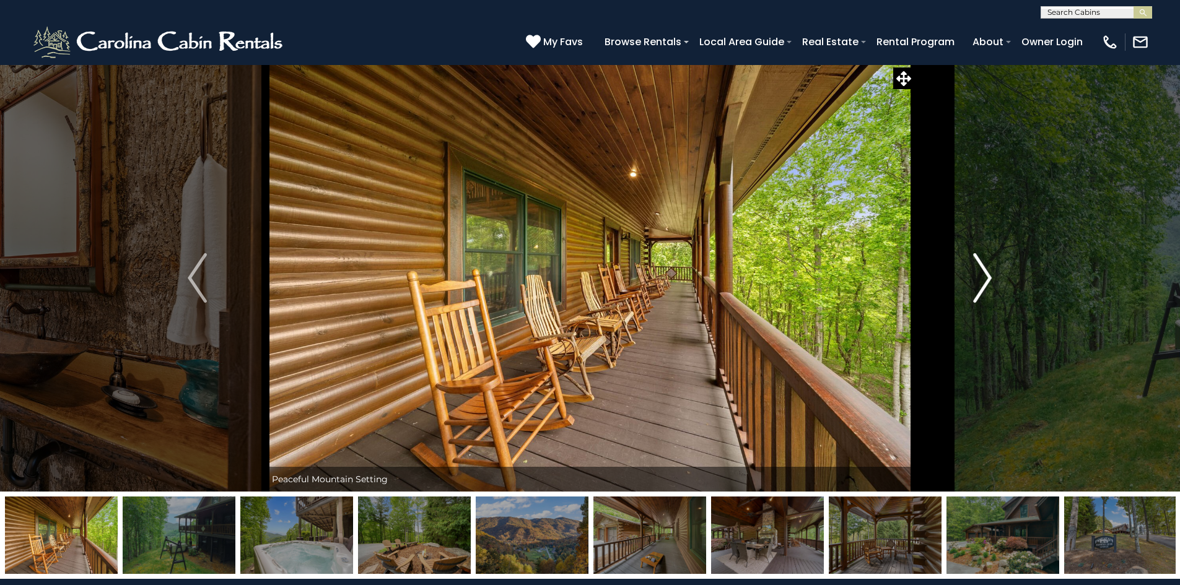
click at [983, 282] on img "Next" at bounding box center [982, 278] width 19 height 50
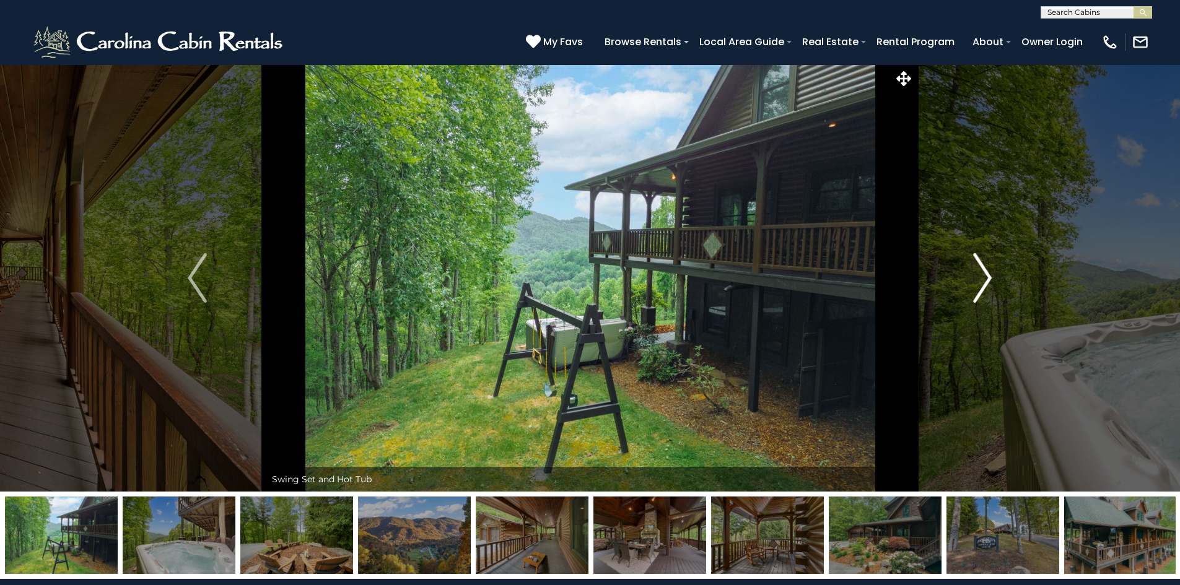
click at [983, 282] on img "Next" at bounding box center [982, 278] width 19 height 50
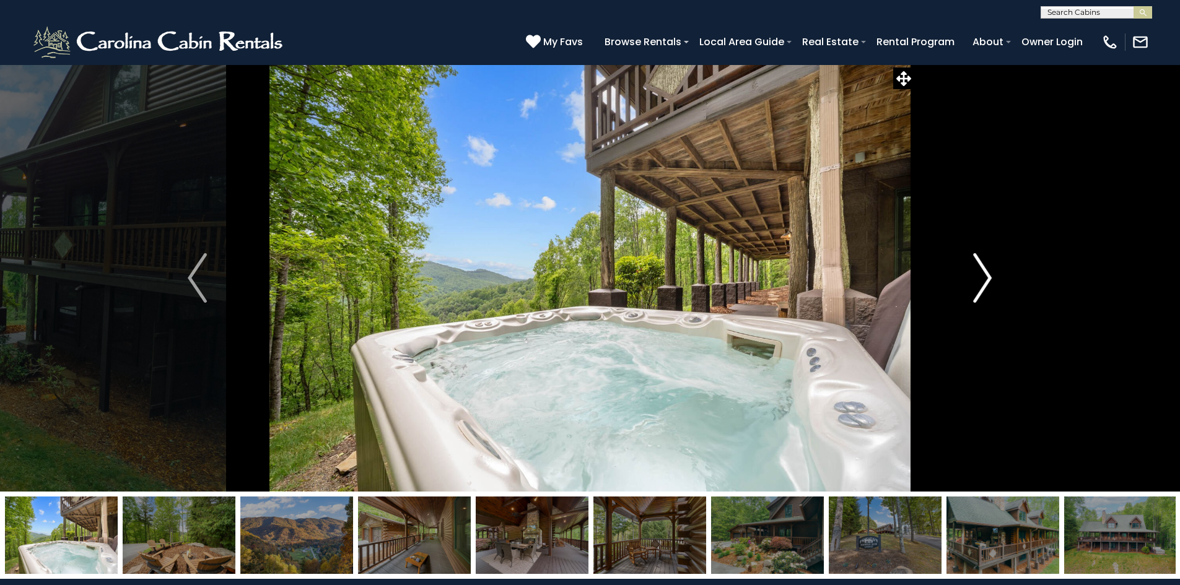
click at [983, 282] on img "Next" at bounding box center [982, 278] width 19 height 50
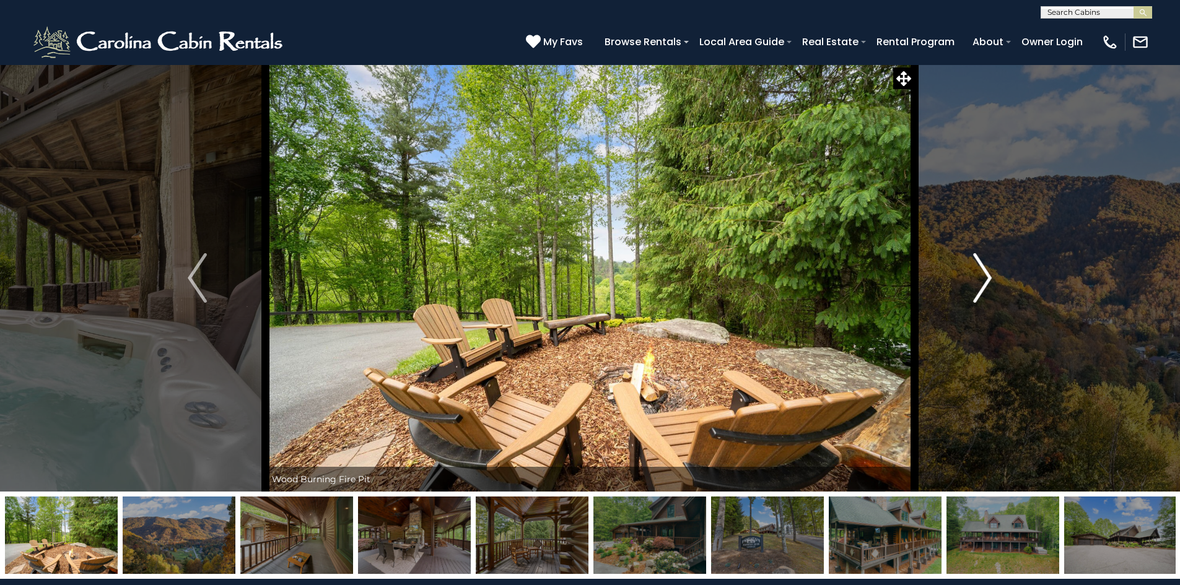
click at [983, 282] on img "Next" at bounding box center [982, 278] width 19 height 50
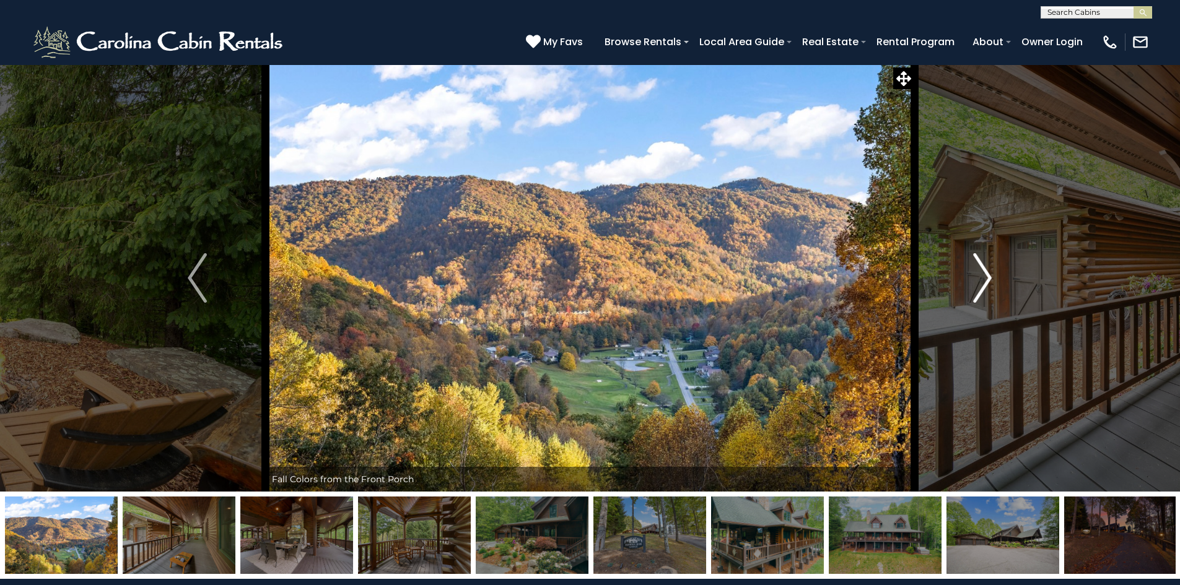
click at [983, 282] on img "Next" at bounding box center [982, 278] width 19 height 50
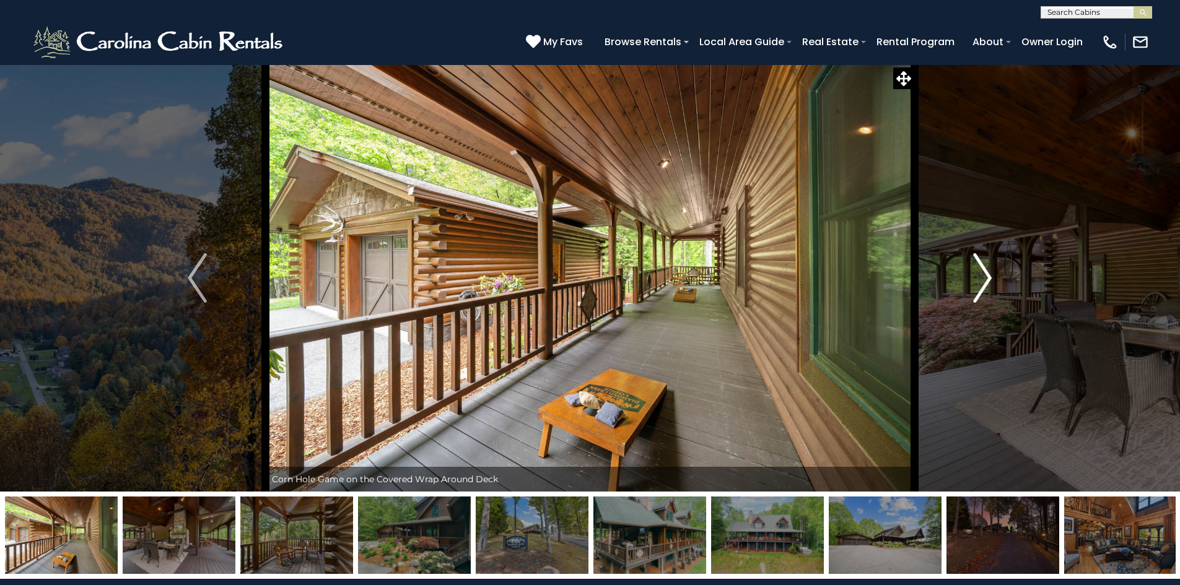
click at [983, 282] on img "Next" at bounding box center [982, 278] width 19 height 50
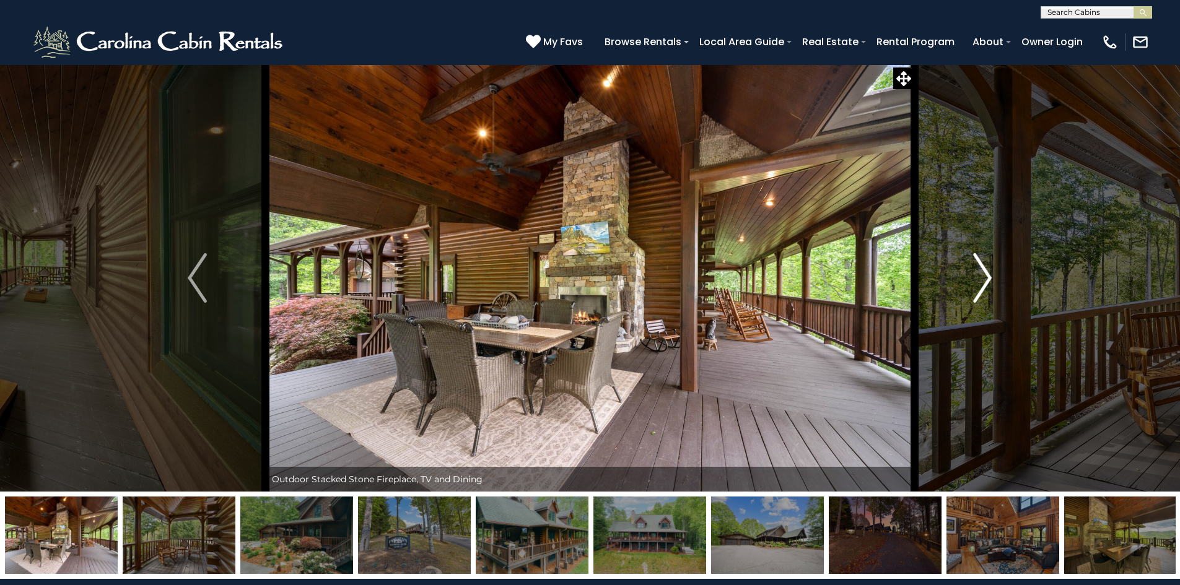
click at [983, 282] on img "Next" at bounding box center [982, 278] width 19 height 50
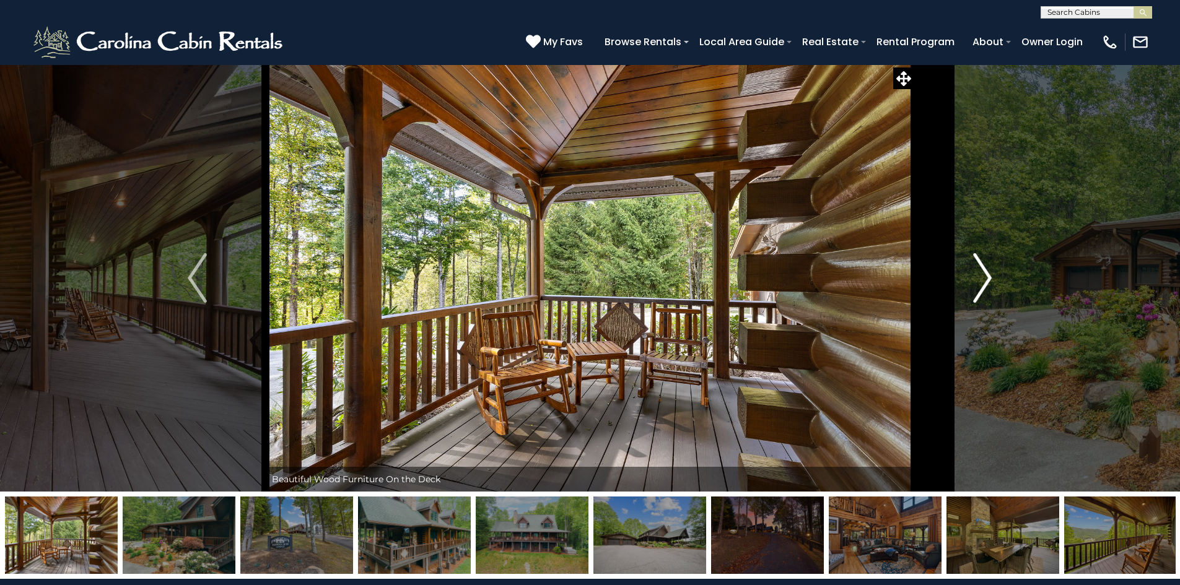
click at [983, 282] on img "Next" at bounding box center [982, 278] width 19 height 50
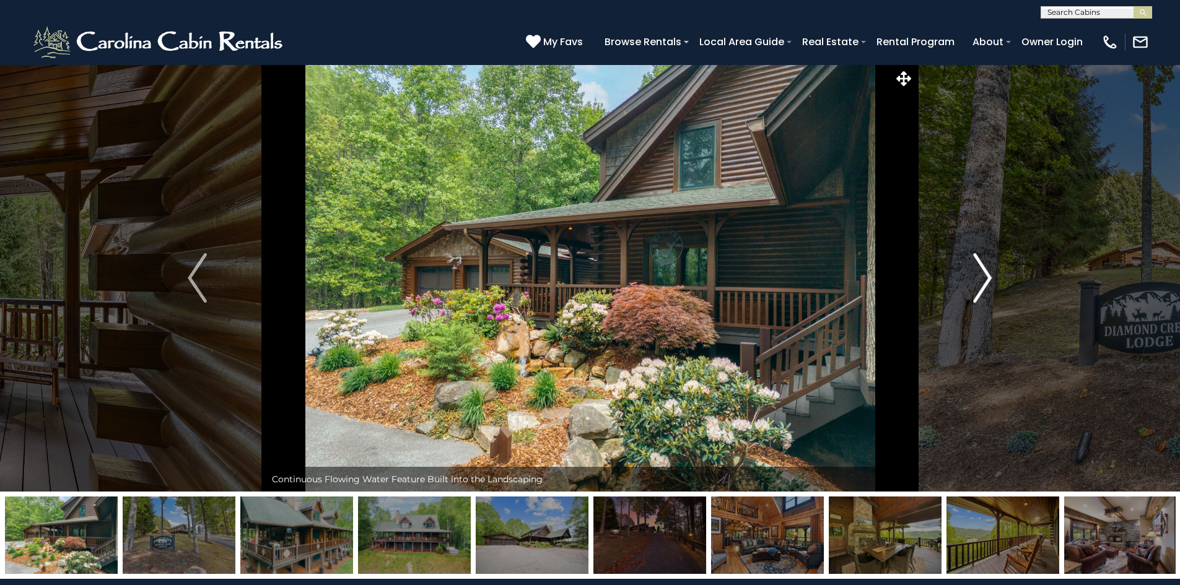
click at [983, 282] on img "Next" at bounding box center [982, 278] width 19 height 50
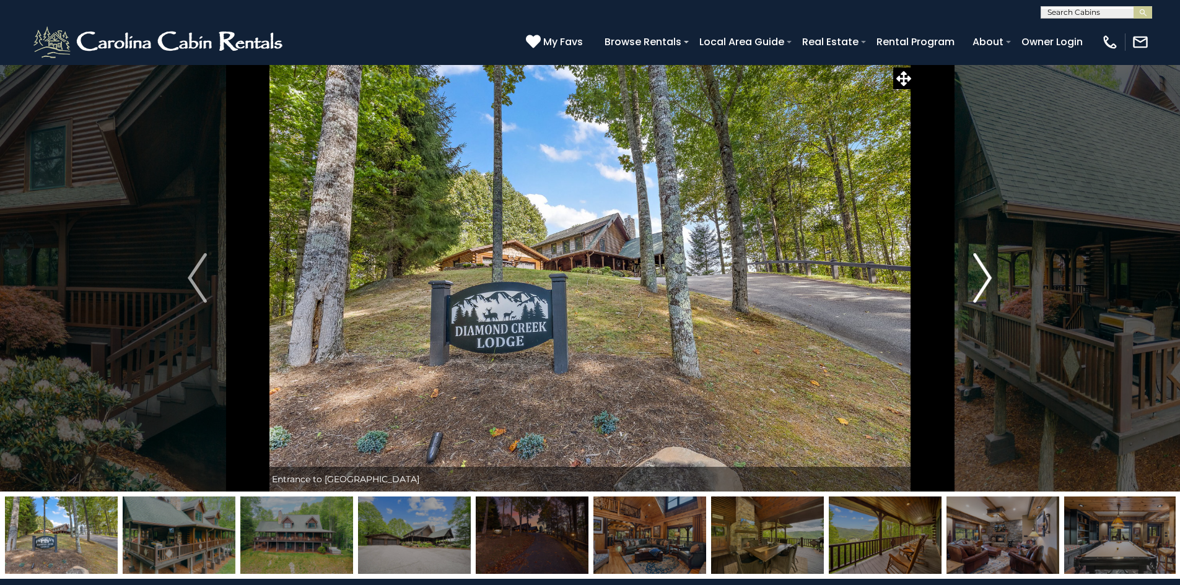
click at [983, 282] on img "Next" at bounding box center [982, 278] width 19 height 50
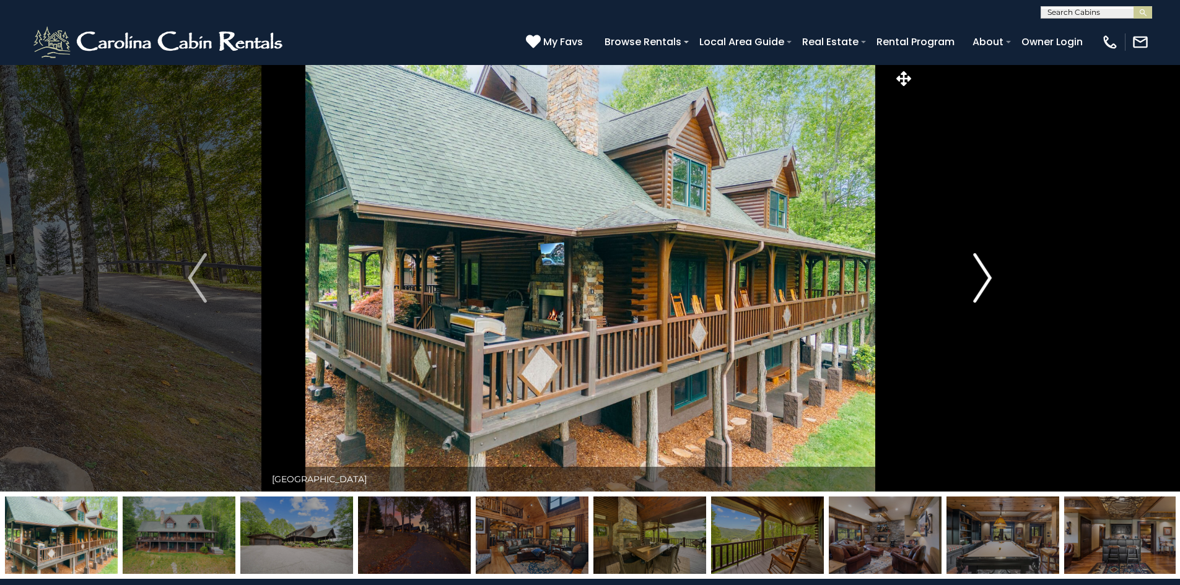
click at [983, 282] on img "Next" at bounding box center [982, 278] width 19 height 50
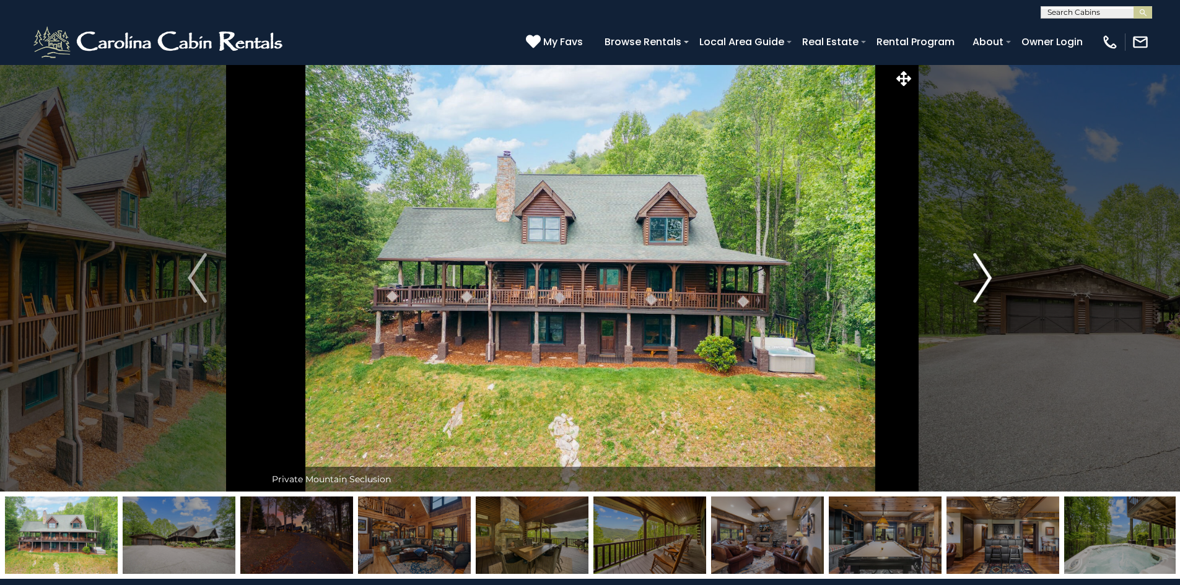
click at [983, 282] on img "Next" at bounding box center [982, 278] width 19 height 50
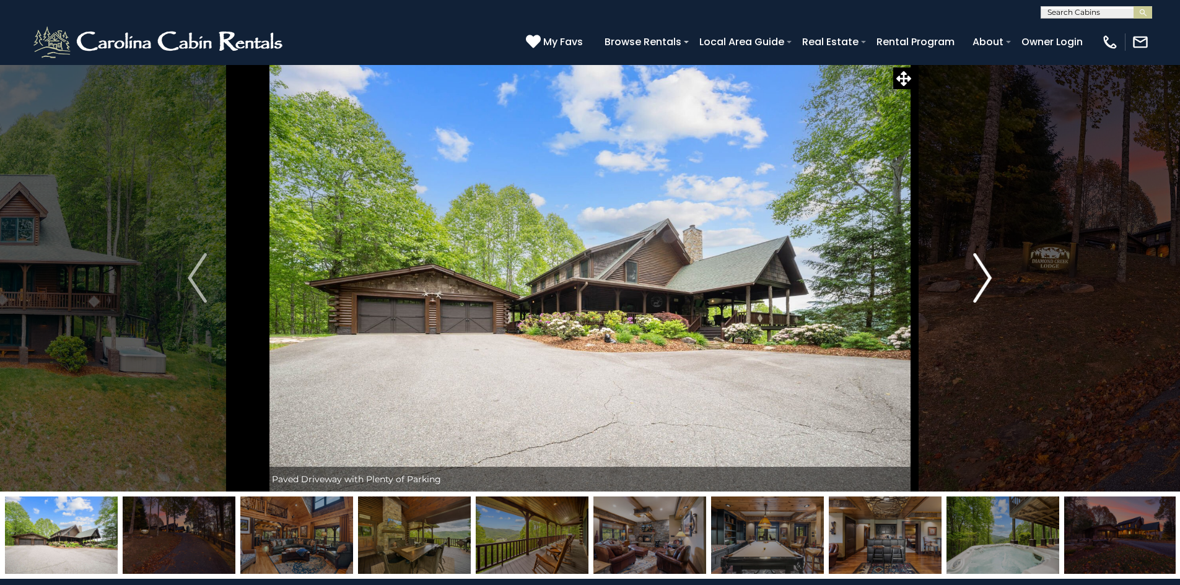
click at [983, 282] on img "Next" at bounding box center [982, 278] width 19 height 50
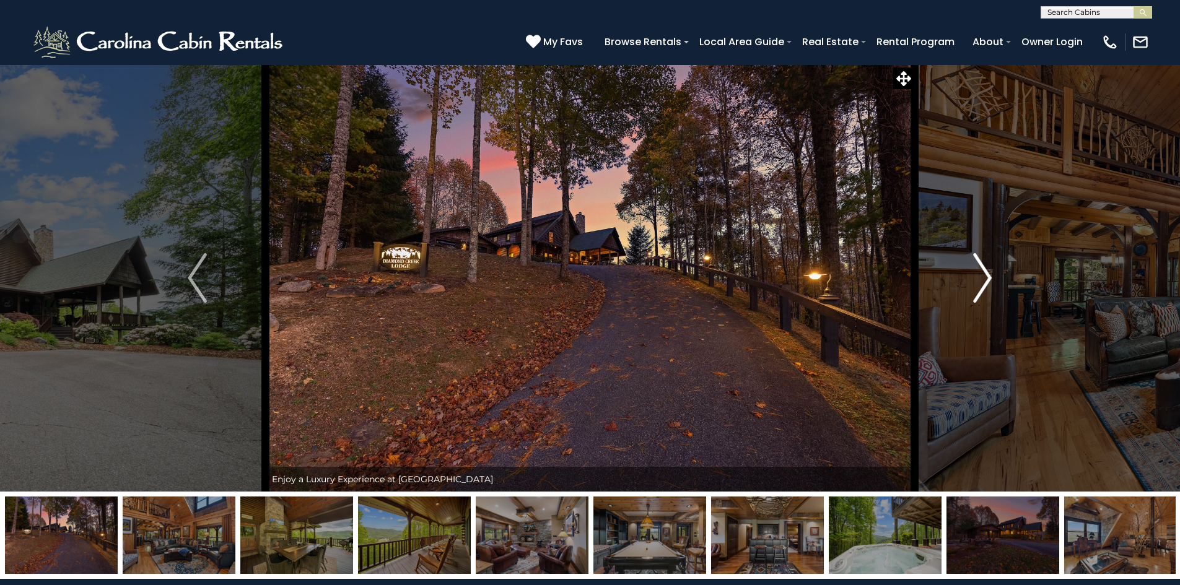
click at [983, 282] on img "Next" at bounding box center [982, 278] width 19 height 50
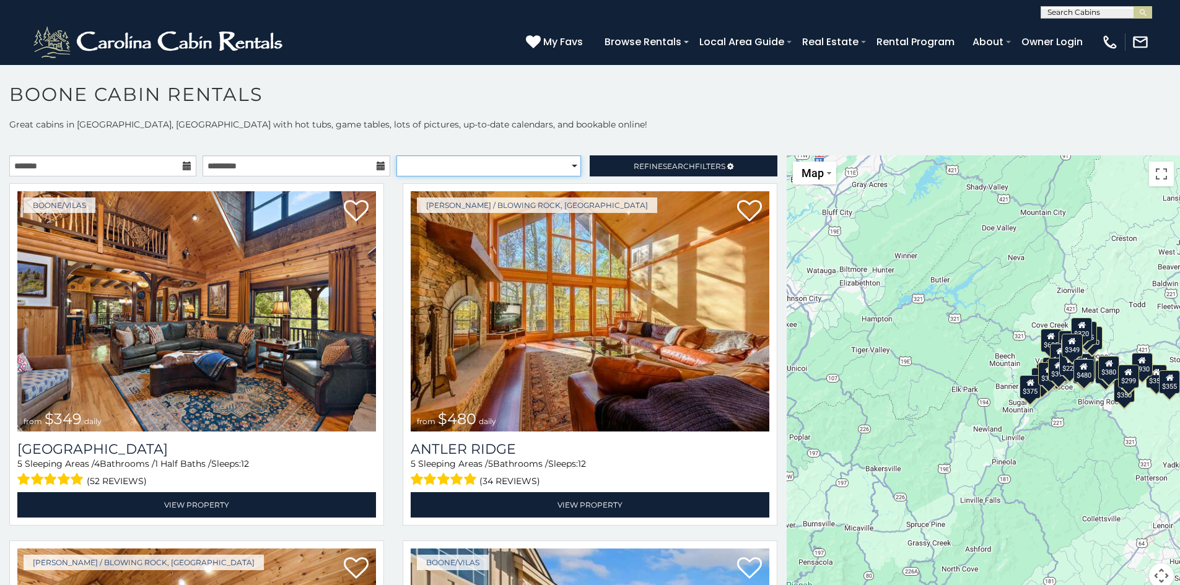
click at [560, 164] on select "**********" at bounding box center [488, 165] width 185 height 21
click at [618, 94] on h1 "Boone Cabin Rentals" at bounding box center [590, 100] width 1180 height 35
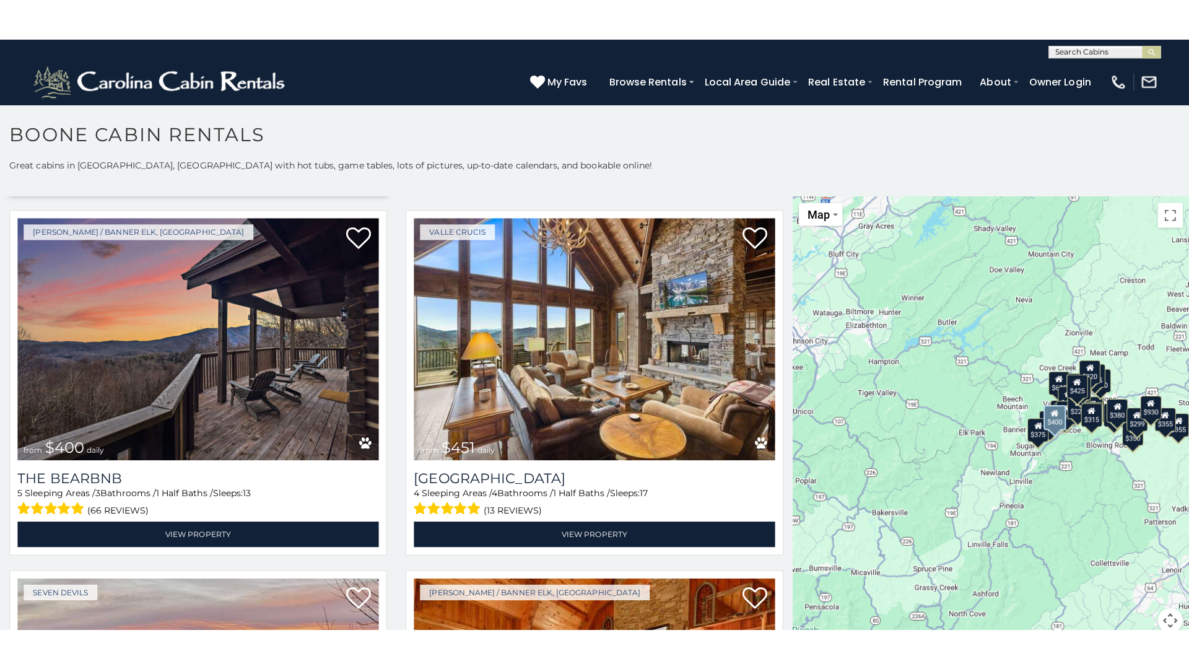
scroll to position [1548, 0]
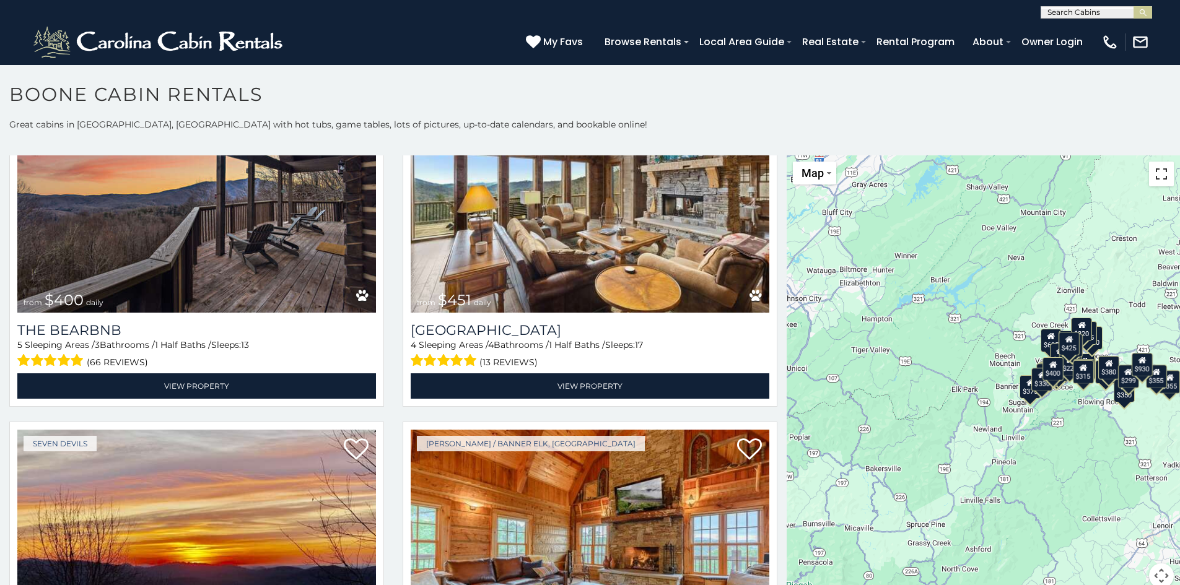
click at [1152, 175] on button "Toggle fullscreen view" at bounding box center [1161, 174] width 25 height 25
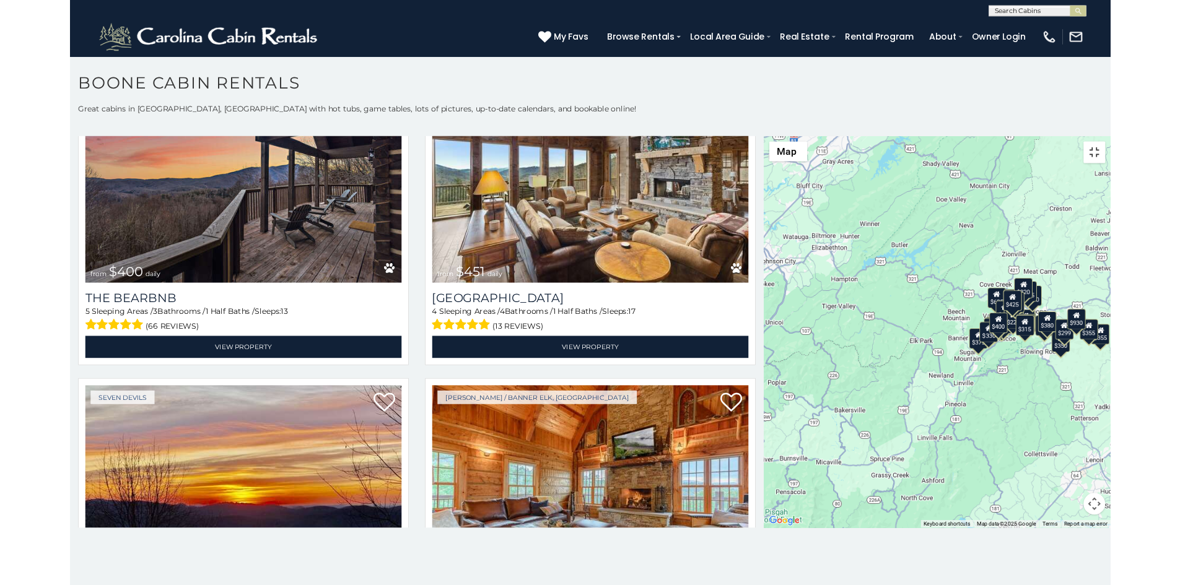
scroll to position [1562, 0]
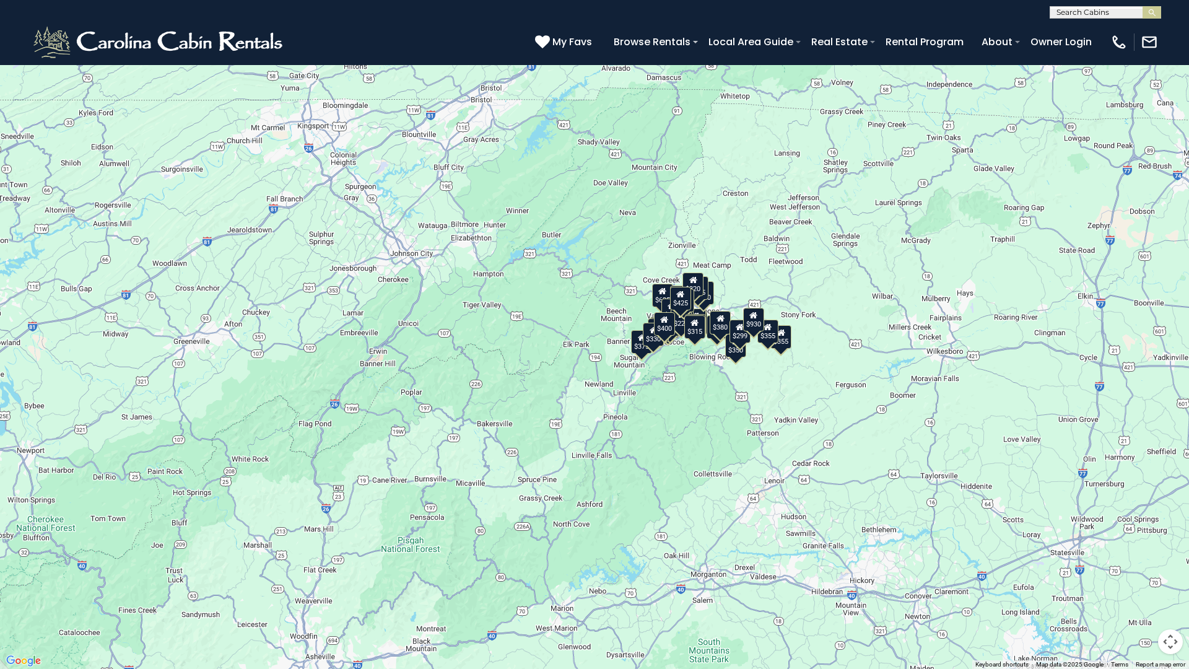
click at [597, 483] on div "$349 $480 $315 $425 $355 $635 $930 $675 $400 $451 $330 $400 $485 $460 $395 $250…" at bounding box center [594, 334] width 1189 height 669
click at [1170, 19] on button "Toggle fullscreen view" at bounding box center [1170, 18] width 25 height 25
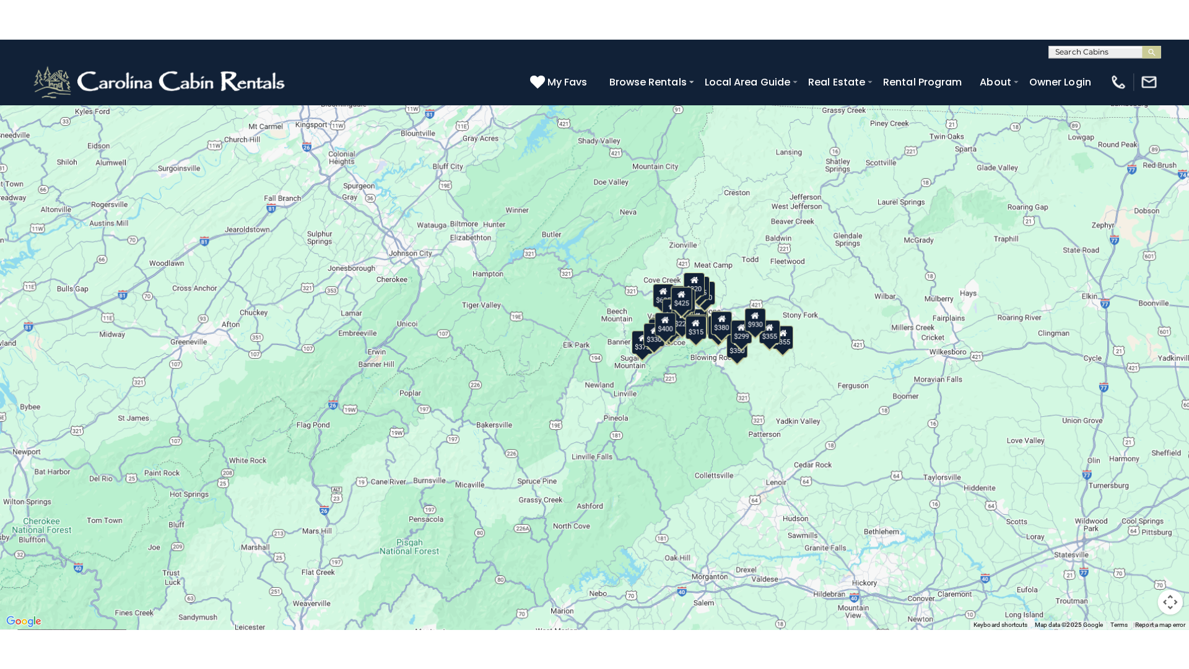
scroll to position [1548, 0]
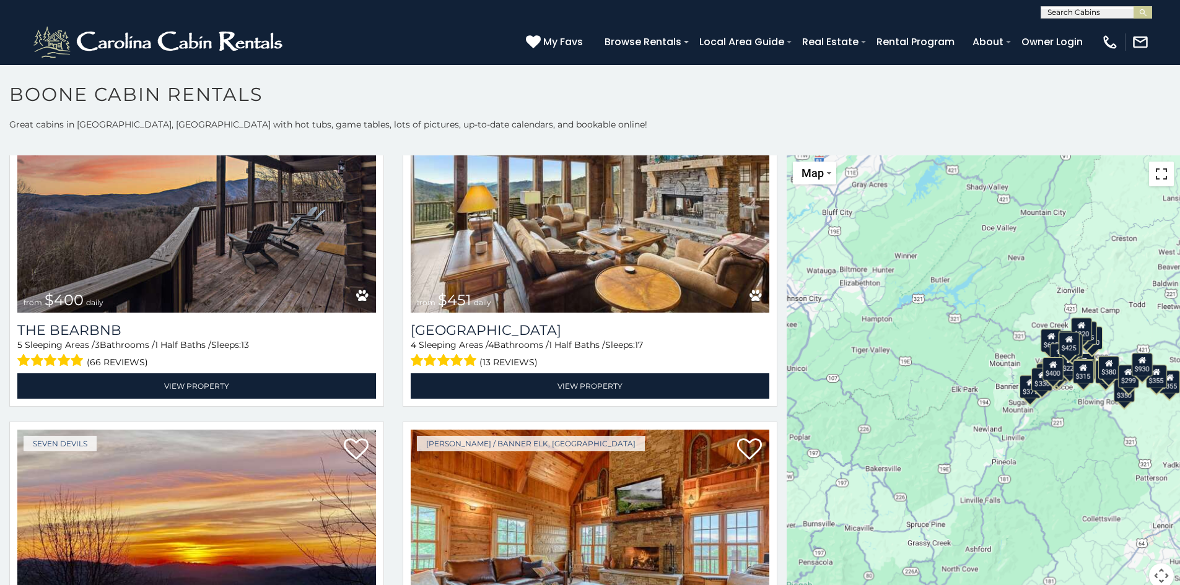
click at [1158, 175] on button "Toggle fullscreen view" at bounding box center [1161, 174] width 25 height 25
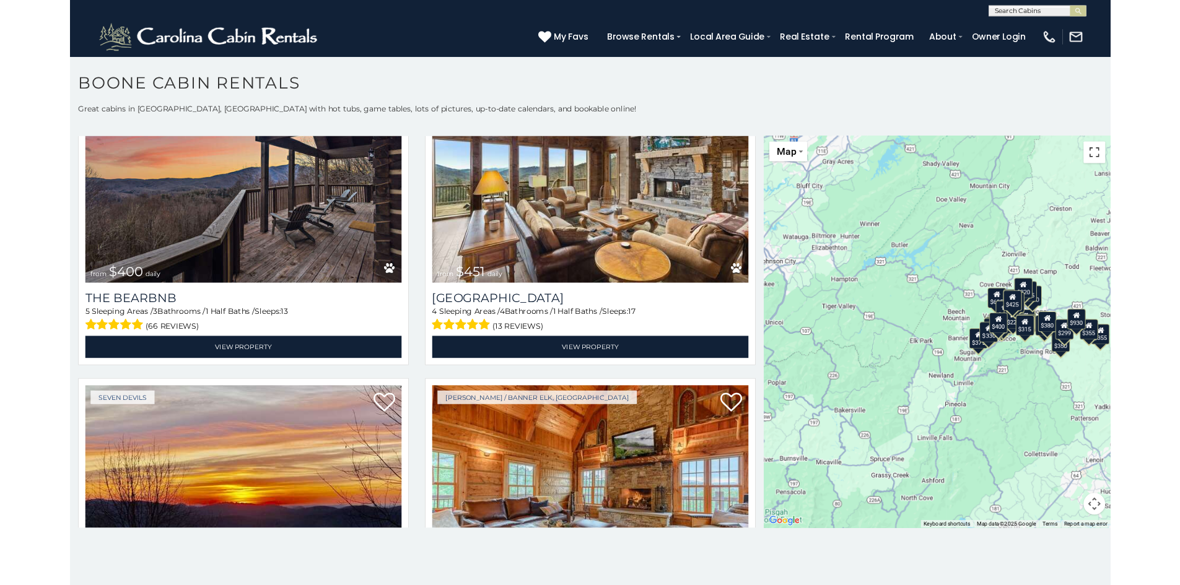
scroll to position [1562, 0]
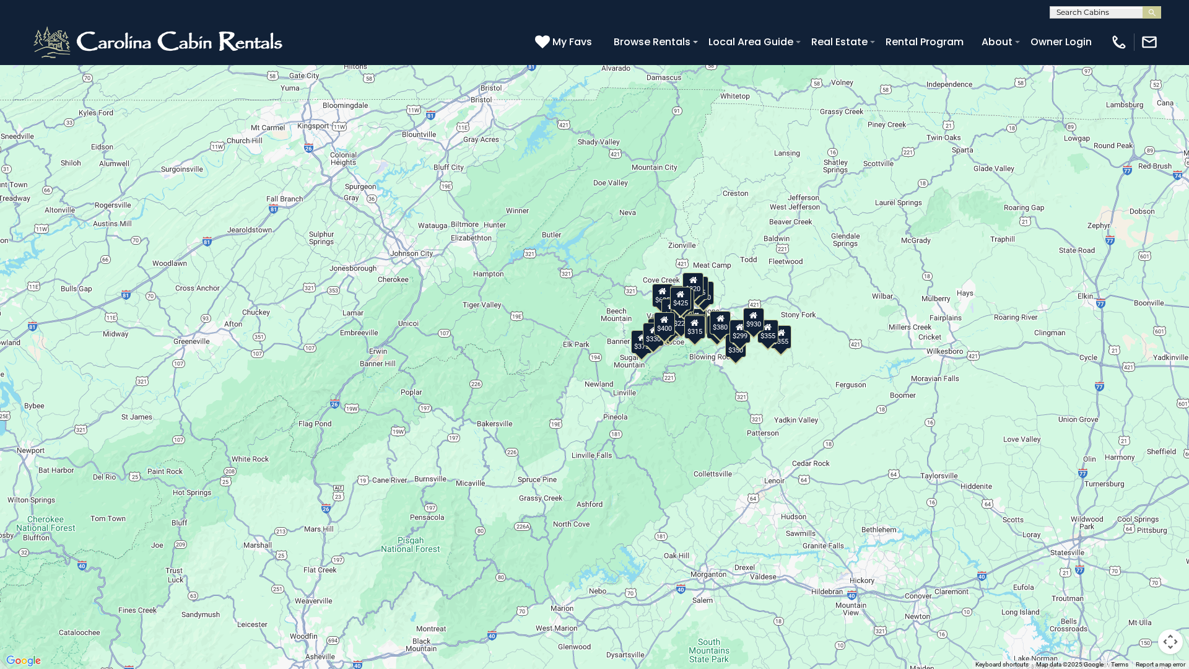
click at [721, 452] on div "$349 $480 $315 $425 $355 $635 $930 $675 $400 $451 $330 $400 $485 $460 $395 $250…" at bounding box center [594, 334] width 1189 height 669
click at [694, 334] on div "$315" at bounding box center [694, 327] width 21 height 24
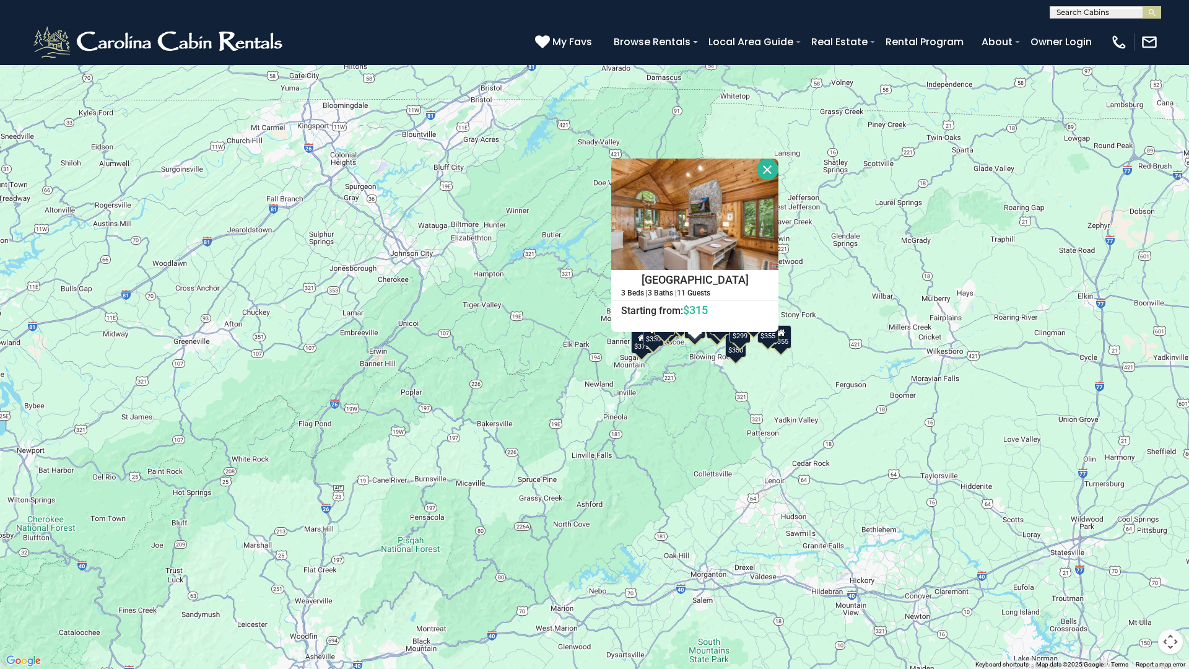
click at [681, 401] on div "$349 $480 $315 $425 $355 $635 $930 $675 $400 $451 $330 $400 $485 $460 $395 $250…" at bounding box center [594, 334] width 1189 height 669
click at [773, 174] on button "Close" at bounding box center [768, 170] width 22 height 22
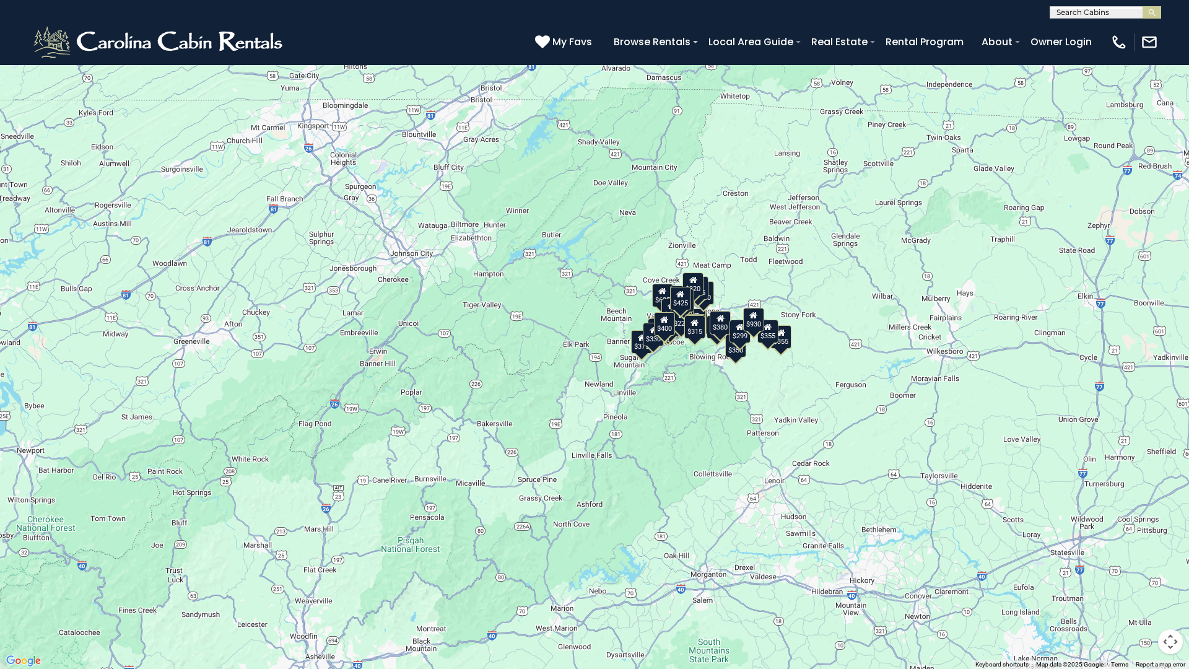
click at [43, 21] on button "Map" at bounding box center [27, 17] width 43 height 23
click at [25, 60] on li "Map" at bounding box center [43, 59] width 72 height 19
click at [668, 333] on div "$400" at bounding box center [664, 324] width 21 height 24
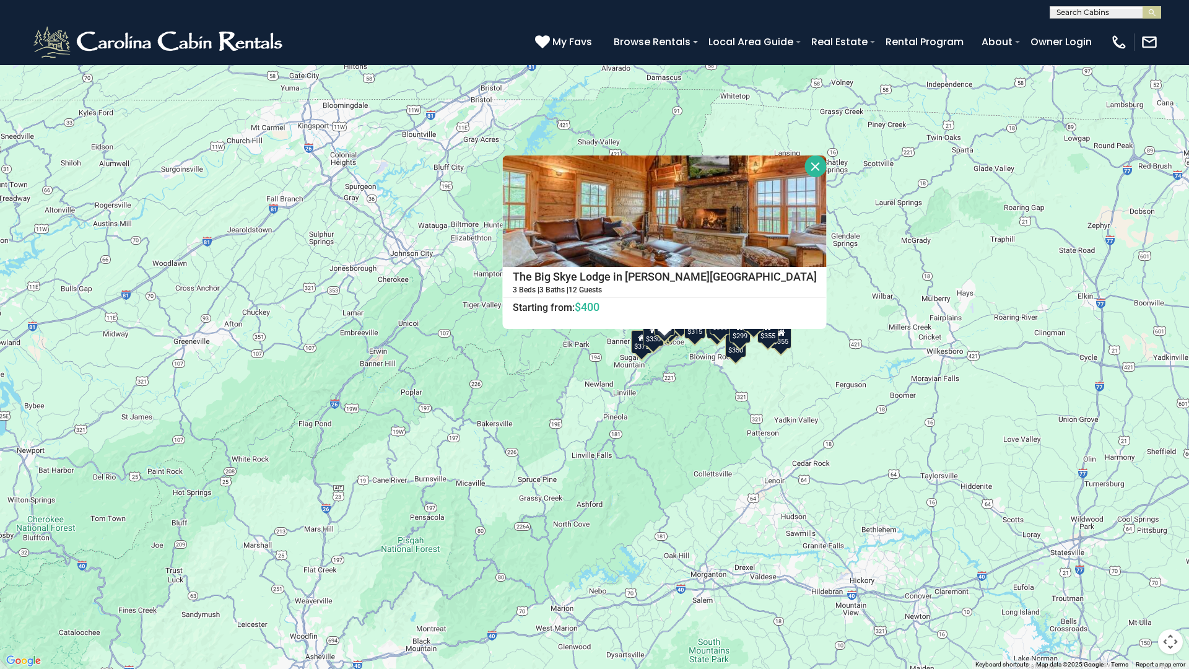
click at [805, 162] on button "Close" at bounding box center [816, 166] width 22 height 22
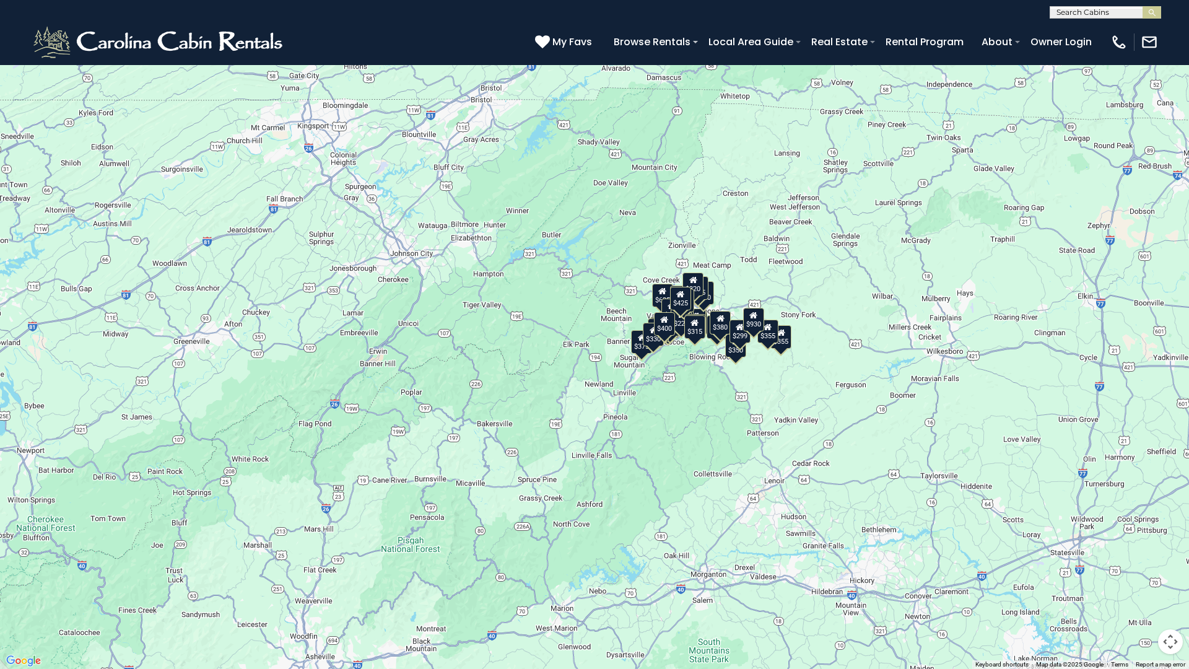
click at [1169, 585] on button "Map camera controls" at bounding box center [1170, 641] width 25 height 25
click at [218, 432] on div "$349 $480 $315 $425 $355 $635 $930 $675 $400 $451 $330 $400 $485 $460 $395 $250…" at bounding box center [594, 334] width 1189 height 669
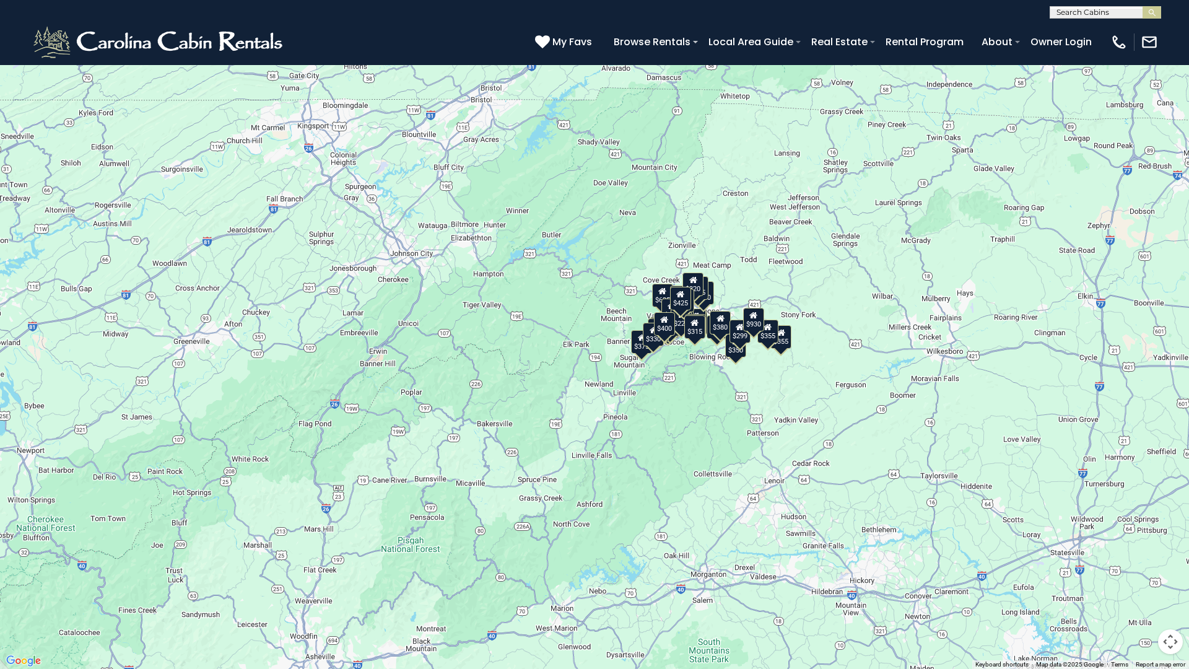
click at [507, 295] on div "$349 $480 $315 $425 $355 $635 $930 $675 $400 $451 $330 $400 $485 $460 $395 $250…" at bounding box center [594, 334] width 1189 height 669
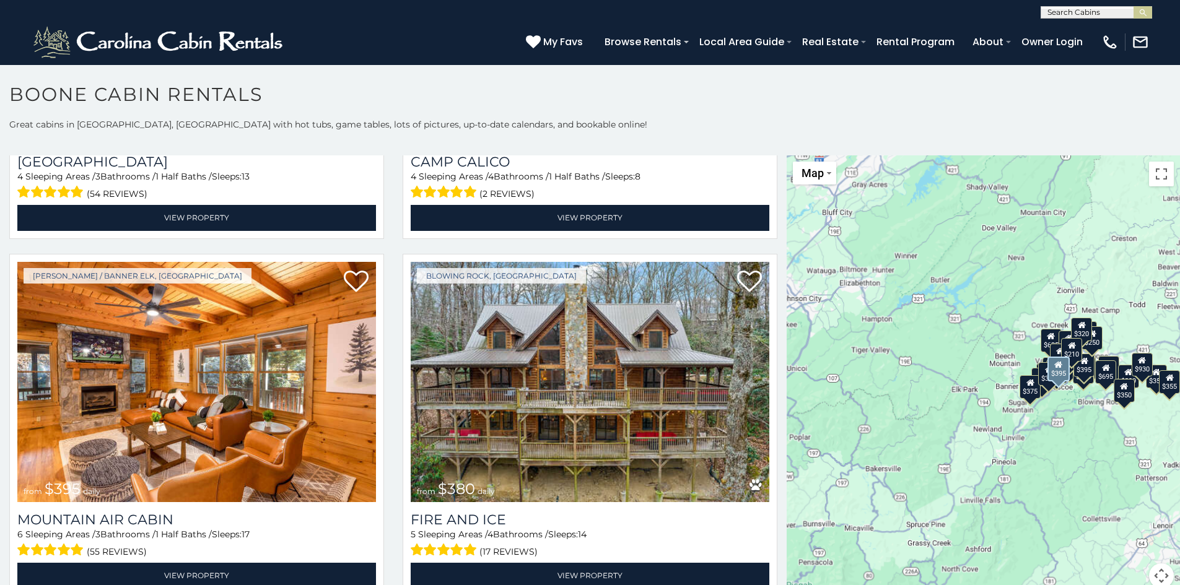
scroll to position [4644, 0]
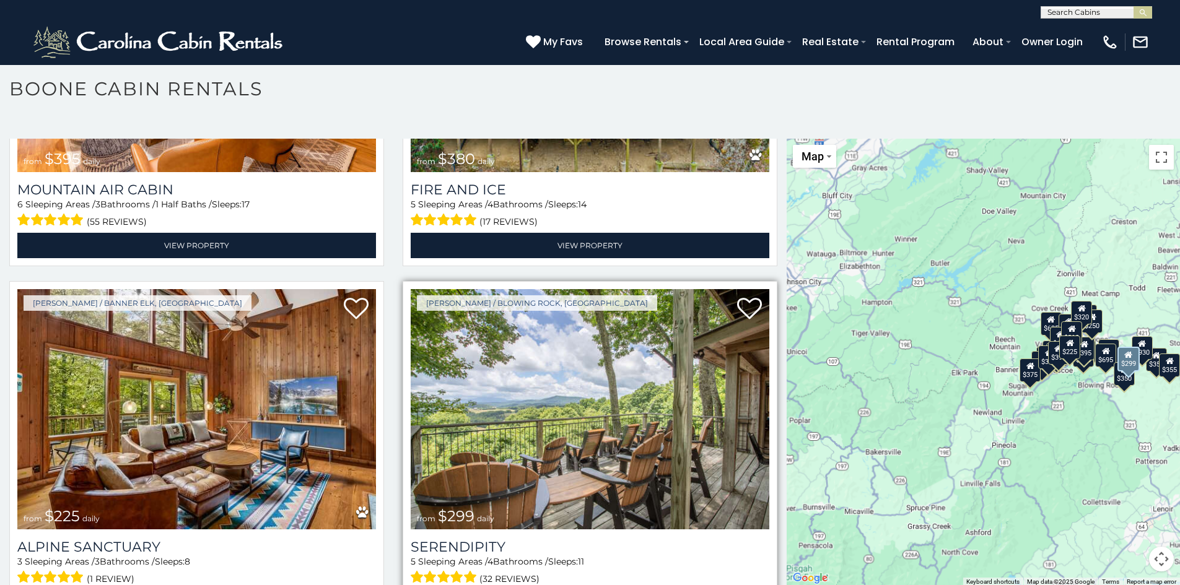
scroll to position [7, 0]
